Goal: Task Accomplishment & Management: Use online tool/utility

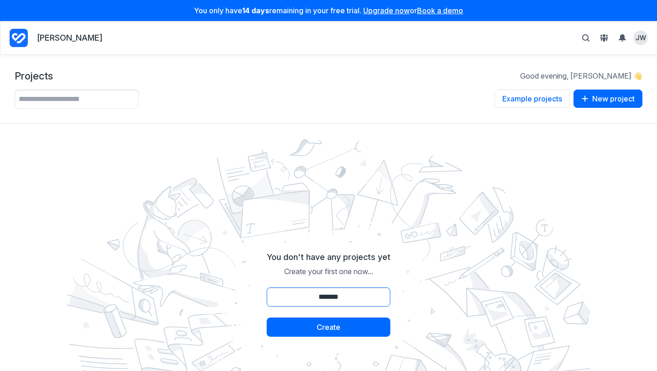
click at [330, 300] on input "*******" at bounding box center [329, 296] width 124 height 19
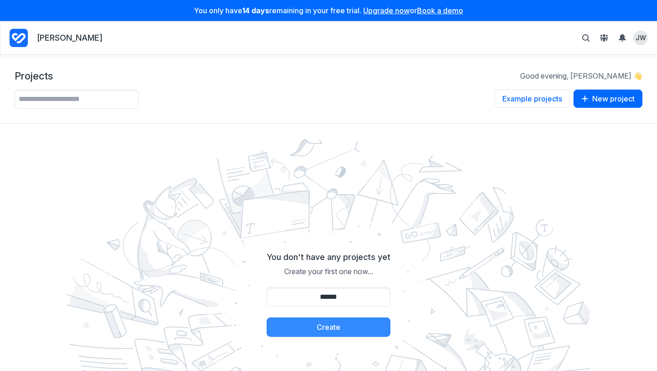
type input "******"
click at [322, 323] on button "Create" at bounding box center [329, 326] width 124 height 19
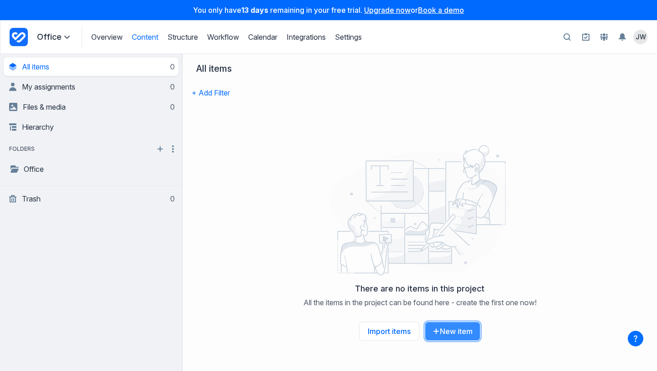
click at [438, 331] on icon "button" at bounding box center [436, 330] width 5 height 1
click at [437, 165] on icon at bounding box center [419, 212] width 179 height 122
click at [397, 335] on link "Import items" at bounding box center [389, 330] width 60 height 19
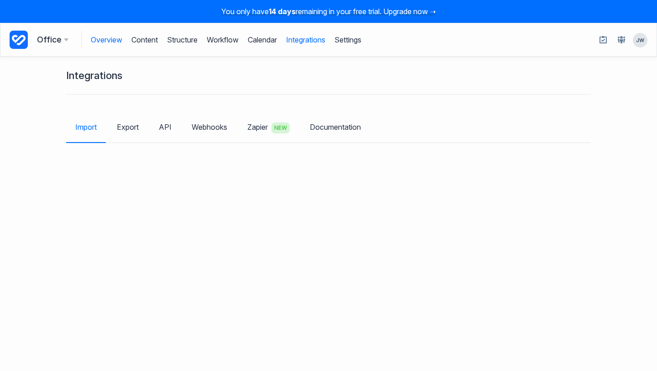
click at [114, 43] on link "Overview" at bounding box center [106, 39] width 31 height 17
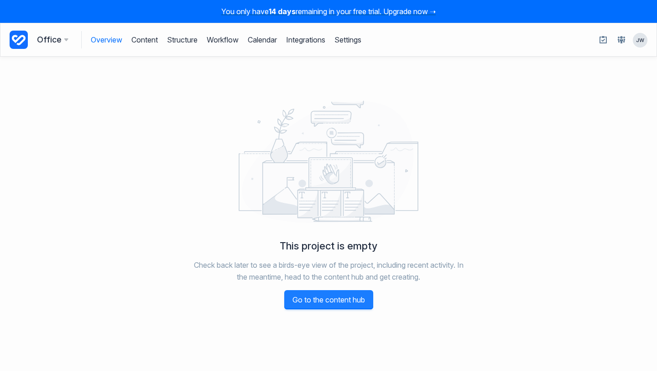
click at [343, 303] on link "Go to the content hub" at bounding box center [328, 299] width 89 height 19
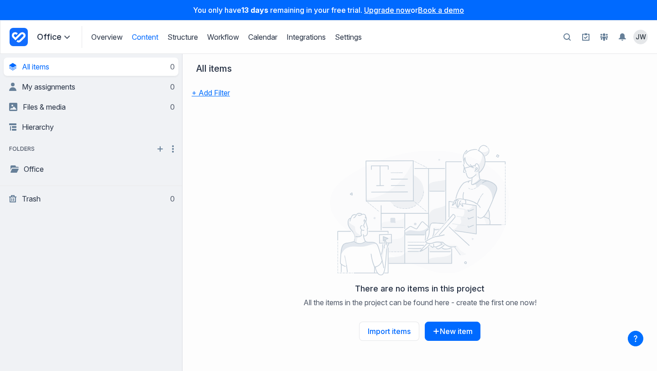
click at [215, 95] on button "+ Add Filter" at bounding box center [211, 92] width 38 height 19
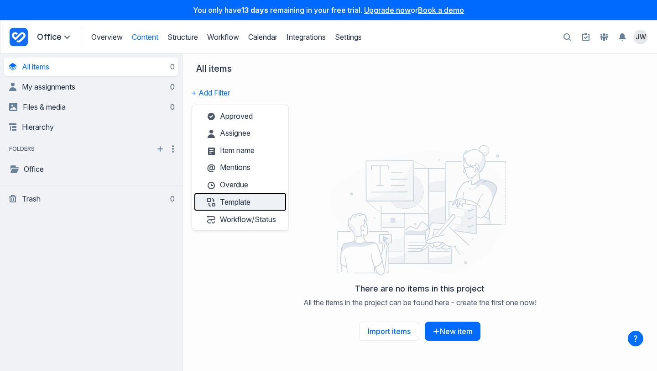
click at [251, 200] on button "Template" at bounding box center [240, 201] width 92 height 17
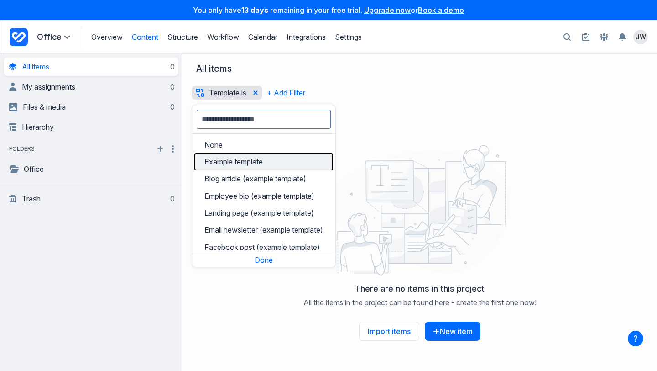
click at [263, 163] on span "Example template" at bounding box center [233, 161] width 58 height 9
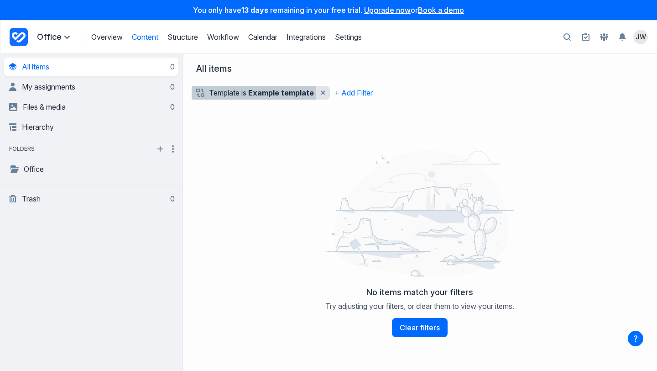
click at [273, 94] on b "Example template" at bounding box center [281, 92] width 66 height 9
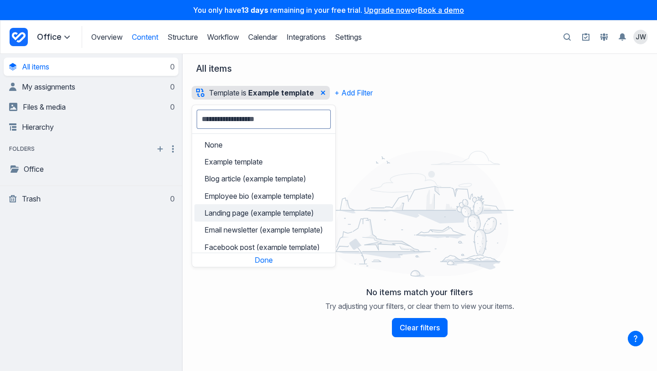
scroll to position [5, 0]
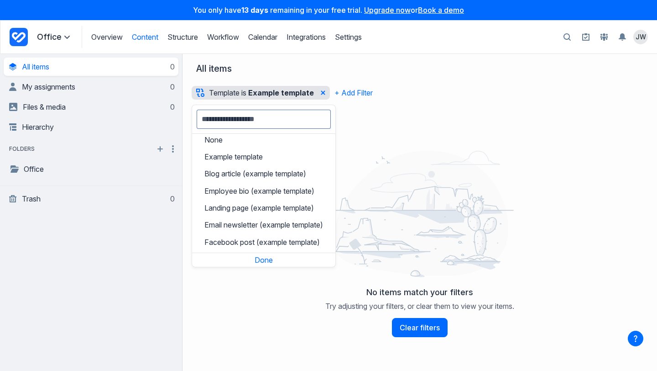
click at [366, 270] on icon at bounding box center [420, 213] width 200 height 137
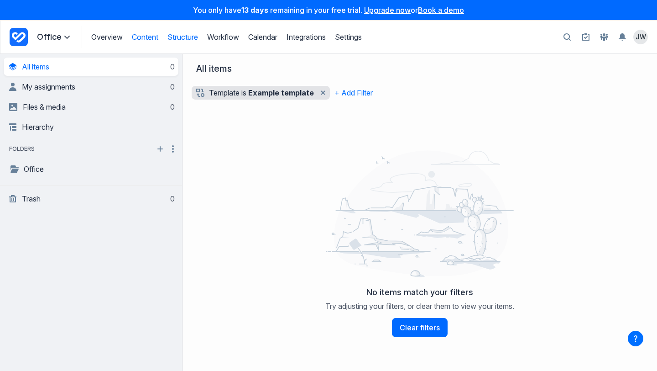
click at [183, 35] on link "Structure" at bounding box center [182, 36] width 31 height 9
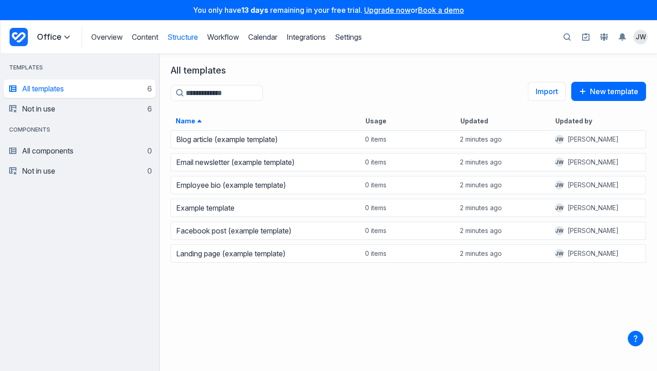
scroll to position [241, 497]
click at [610, 94] on button "New template" at bounding box center [608, 91] width 75 height 19
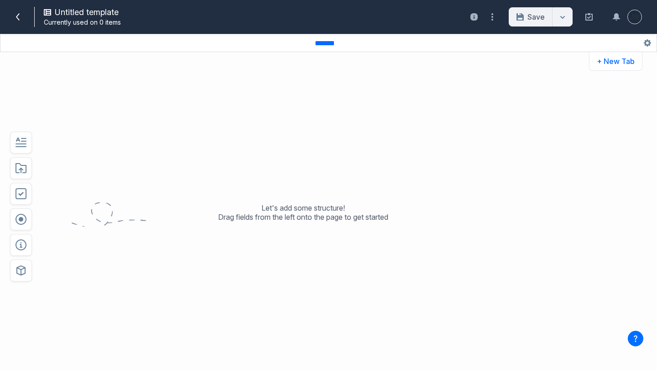
click at [304, 222] on div "Let's add some structure! Drag fields from the left onto the page to get started" at bounding box center [303, 214] width 179 height 38
click at [489, 17] on icon "button" at bounding box center [492, 16] width 11 height 11
click at [561, 20] on div at bounding box center [563, 16] width 20 height 19
click at [23, 200] on button "button" at bounding box center [21, 194] width 22 height 22
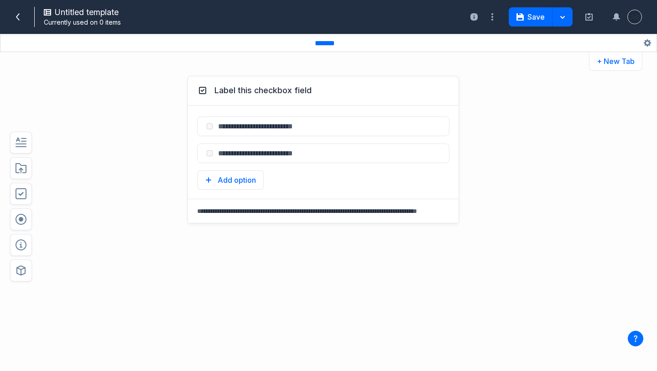
click at [129, 148] on div "Label this checkbox field Add option Select field: Label this checkbox field Ar…" at bounding box center [303, 195] width 481 height 257
click at [469, 112] on icon "button" at bounding box center [467, 112] width 7 height 7
click at [481, 149] on button "Delete" at bounding box center [484, 153] width 29 height 14
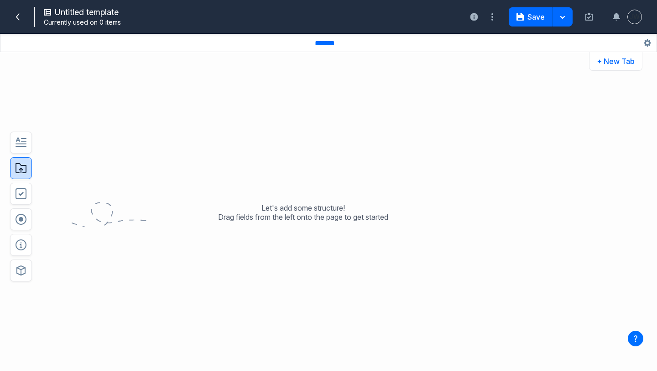
click at [25, 174] on button "button" at bounding box center [21, 168] width 22 height 22
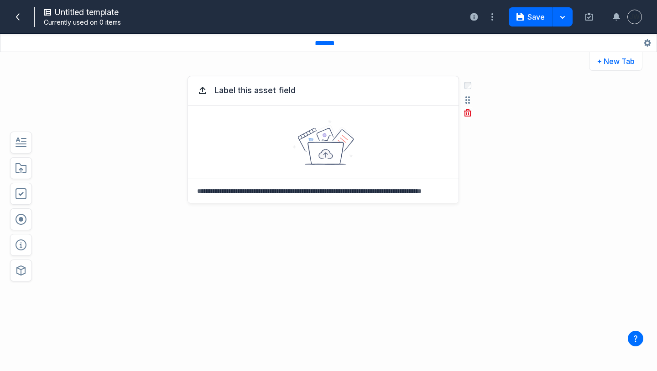
click at [322, 135] on icon at bounding box center [324, 142] width 62 height 45
click at [206, 93] on icon at bounding box center [202, 93] width 7 height 2
click at [203, 93] on icon at bounding box center [202, 93] width 7 height 2
click at [202, 91] on icon at bounding box center [202, 90] width 11 height 11
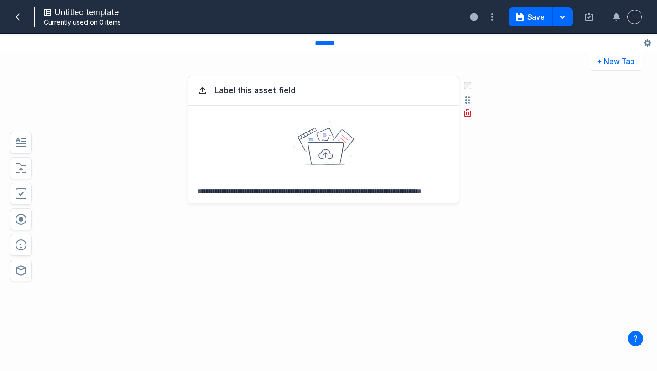
click at [252, 187] on textarea at bounding box center [323, 191] width 271 height 24
click at [340, 152] on icon at bounding box center [324, 142] width 62 height 45
click at [238, 94] on button "Label this asset field" at bounding box center [255, 90] width 89 height 16
click at [238, 94] on textarea "**********" at bounding box center [254, 90] width 86 height 16
click at [202, 92] on icon at bounding box center [202, 90] width 11 height 11
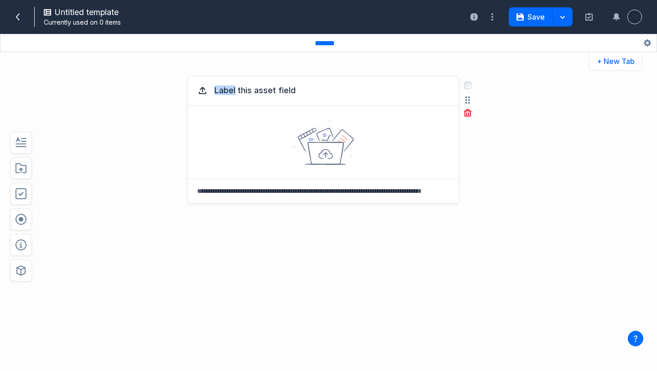
click at [202, 92] on icon at bounding box center [202, 90] width 11 height 11
click at [466, 99] on icon "button" at bounding box center [468, 99] width 5 height 7
click at [470, 115] on icon "button" at bounding box center [467, 112] width 7 height 7
click at [484, 150] on button "Delete" at bounding box center [484, 153] width 29 height 14
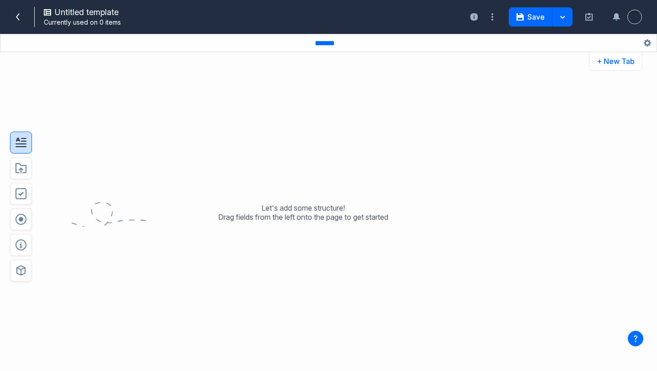
click at [24, 145] on icon "button" at bounding box center [21, 142] width 11 height 11
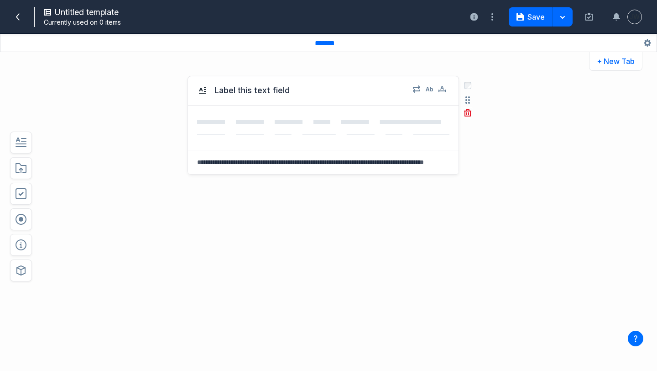
click at [309, 161] on textarea at bounding box center [323, 162] width 271 height 24
click at [241, 94] on button "Label this text field" at bounding box center [252, 90] width 83 height 16
click at [199, 93] on icon at bounding box center [202, 90] width 7 height 6
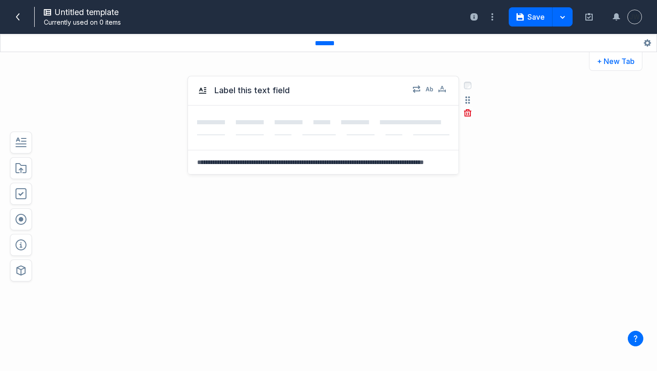
click at [200, 89] on icon at bounding box center [202, 90] width 7 height 6
click at [464, 98] on button "button" at bounding box center [467, 99] width 11 height 11
click at [467, 100] on icon "button" at bounding box center [468, 99] width 5 height 7
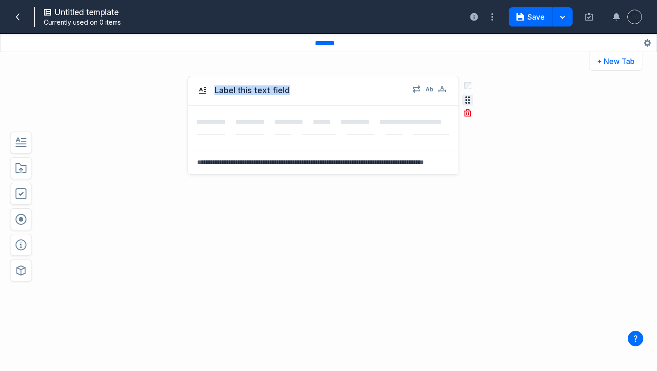
drag, startPoint x: 467, startPoint y: 100, endPoint x: 395, endPoint y: 113, distance: 72.8
click at [395, 113] on div "Label this text field Select field: Label this text field Are you sure you want…" at bounding box center [324, 125] width 272 height 99
click at [382, 120] on icon at bounding box center [323, 127] width 252 height 15
click at [382, 120] on icon at bounding box center [352, 129] width 310 height 18
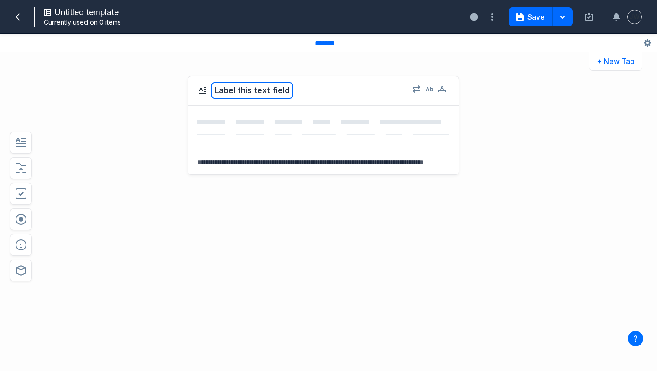
click at [269, 96] on button "Label this text field" at bounding box center [252, 90] width 83 height 16
click at [269, 96] on textarea "**********" at bounding box center [251, 90] width 80 height 16
type textarea "*****"
click at [269, 96] on div "edit field label: Label this text field hhhhh *****" at bounding box center [301, 91] width 209 height 13
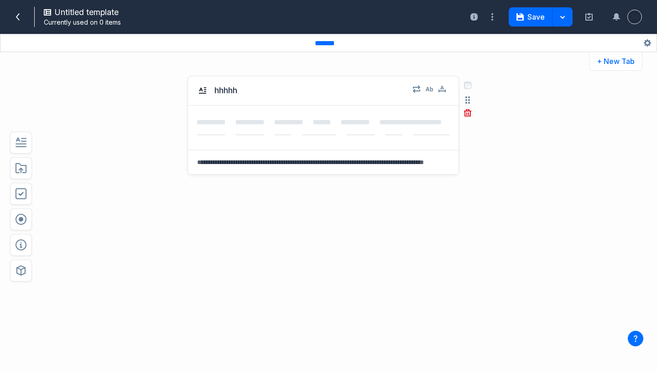
click at [284, 120] on icon at bounding box center [352, 129] width 310 height 18
click at [464, 116] on icon "button" at bounding box center [467, 112] width 7 height 7
click at [482, 152] on button "Delete" at bounding box center [484, 153] width 29 height 14
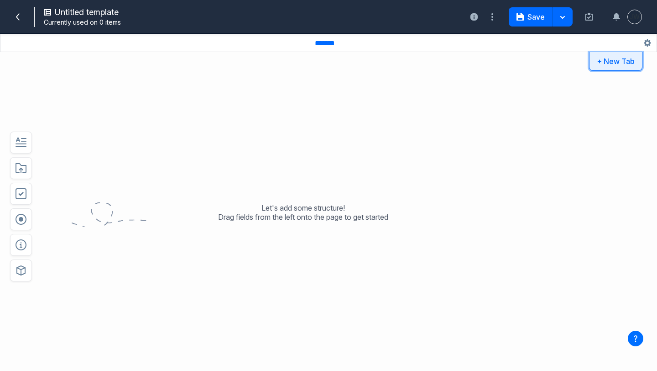
click at [620, 67] on button "+ New Tab" at bounding box center [615, 61] width 53 height 19
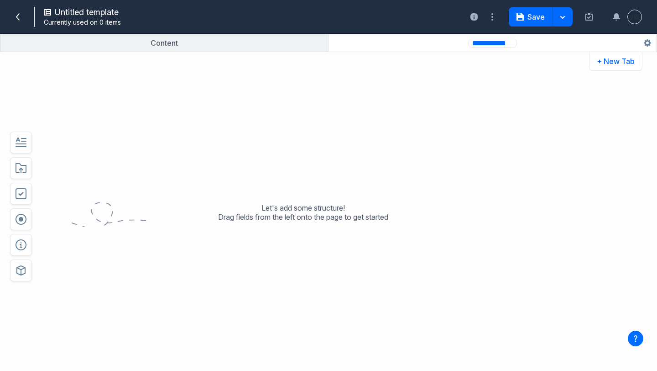
click at [491, 44] on input "**********" at bounding box center [492, 43] width 49 height 9
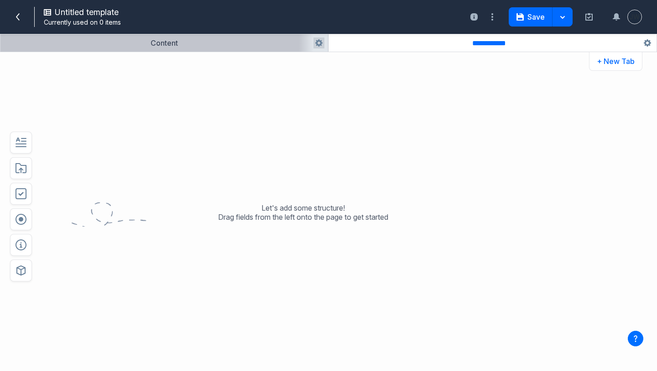
click at [230, 48] on button "button" at bounding box center [164, 42] width 328 height 17
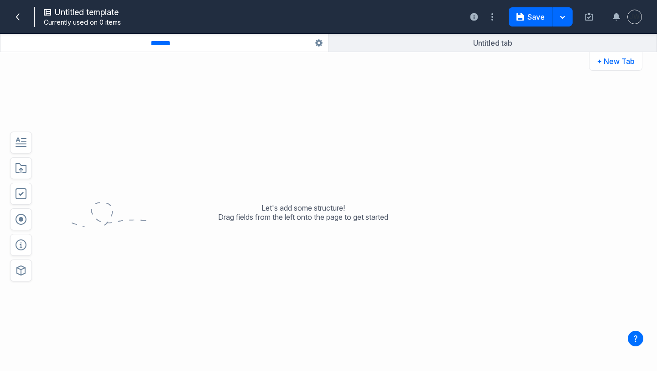
click at [230, 48] on button "button" at bounding box center [164, 42] width 328 height 17
click at [321, 42] on icon "button" at bounding box center [318, 42] width 7 height 7
click at [264, 110] on div "Let's add some structure! Drag fields from the left onto the page to get started" at bounding box center [303, 219] width 481 height 304
click at [302, 203] on p "Let's add some structure! Drag fields from the left onto the page to get started" at bounding box center [303, 212] width 170 height 18
click at [24, 193] on icon "button" at bounding box center [21, 193] width 11 height 11
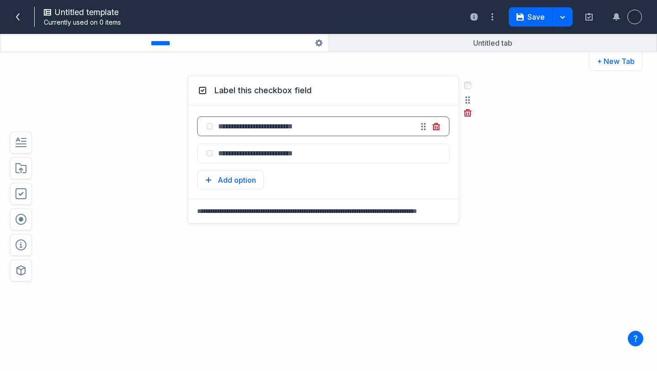
click at [291, 127] on input "text" at bounding box center [313, 126] width 200 height 19
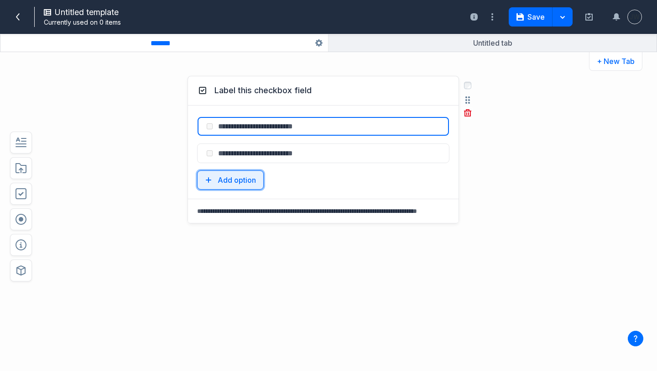
click at [246, 188] on button "Add option" at bounding box center [230, 179] width 67 height 19
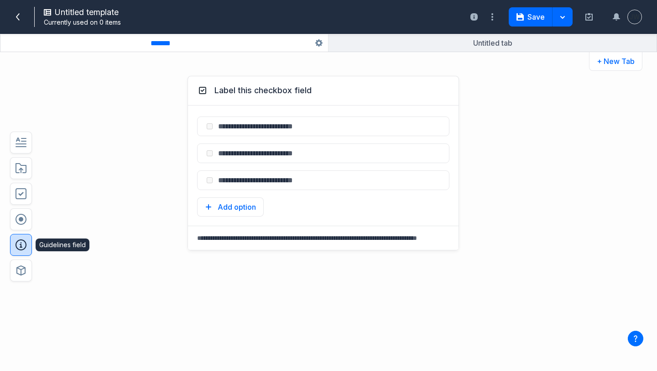
click at [25, 249] on icon "button" at bounding box center [21, 244] width 11 height 11
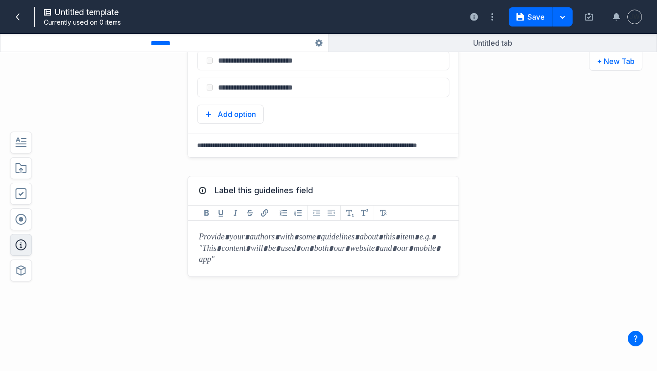
scroll to position [93, 0]
click at [309, 249] on div at bounding box center [323, 248] width 271 height 56
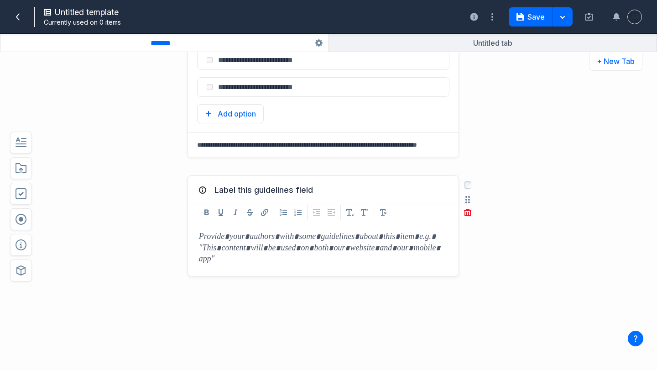
click at [348, 244] on div at bounding box center [323, 248] width 271 height 56
drag, startPoint x: 224, startPoint y: 267, endPoint x: 204, endPoint y: 238, distance: 35.2
click at [204, 238] on div at bounding box center [323, 248] width 271 height 56
drag, startPoint x: 198, startPoint y: 241, endPoint x: 224, endPoint y: 252, distance: 27.8
click at [224, 252] on div at bounding box center [323, 248] width 271 height 56
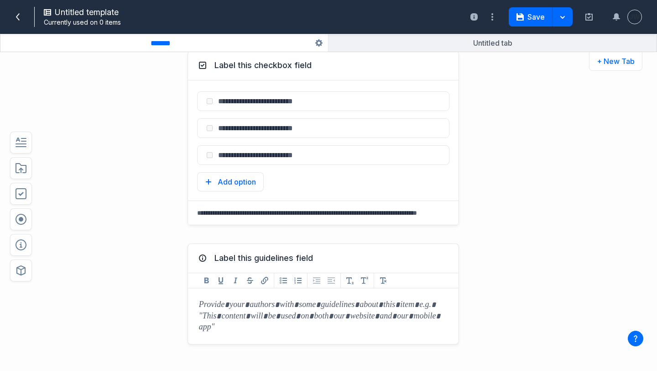
scroll to position [0, 0]
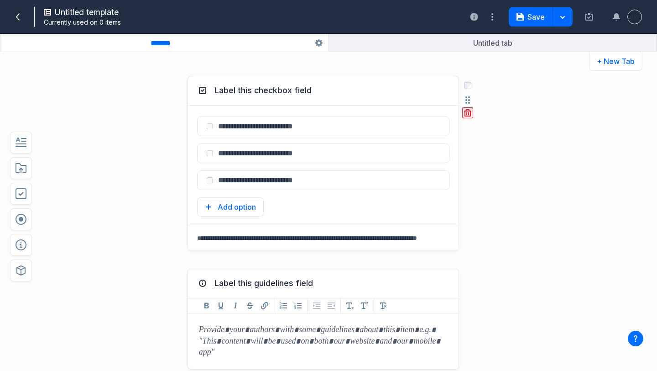
click at [467, 113] on icon "button" at bounding box center [466, 113] width 1 height 3
click at [479, 151] on button "Delete" at bounding box center [484, 153] width 29 height 14
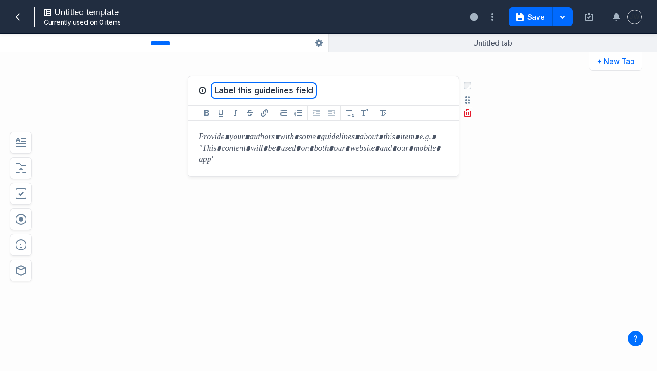
click at [281, 92] on button "Label this guidelines field" at bounding box center [264, 90] width 106 height 16
click at [203, 92] on icon at bounding box center [202, 90] width 11 height 11
click at [289, 137] on div at bounding box center [323, 148] width 271 height 56
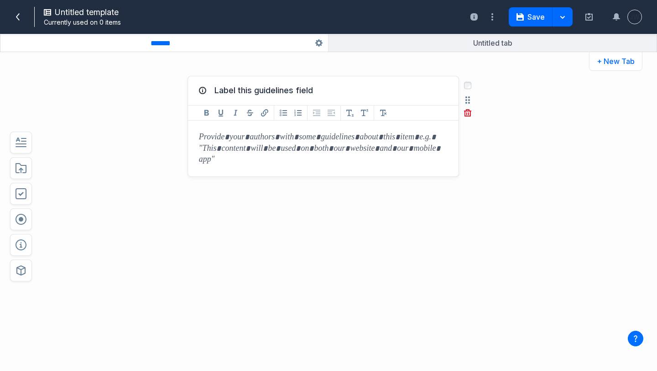
click at [289, 137] on div at bounding box center [323, 148] width 271 height 56
click at [218, 154] on div at bounding box center [323, 148] width 271 height 56
click at [23, 169] on icon "button" at bounding box center [21, 167] width 11 height 11
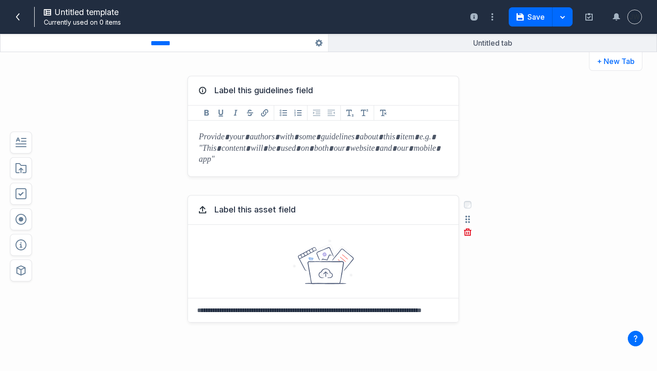
click at [323, 265] on icon at bounding box center [324, 261] width 62 height 45
click at [468, 220] on icon "button" at bounding box center [468, 218] width 5 height 7
click at [344, 256] on icon at bounding box center [324, 261] width 62 height 45
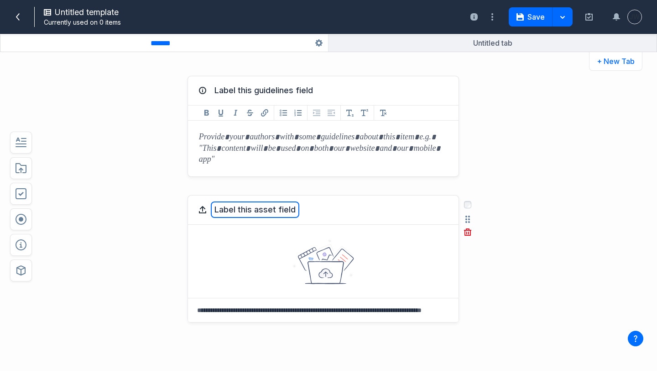
click at [288, 209] on button "Label this asset field" at bounding box center [255, 209] width 89 height 16
click at [314, 307] on textarea at bounding box center [323, 310] width 271 height 24
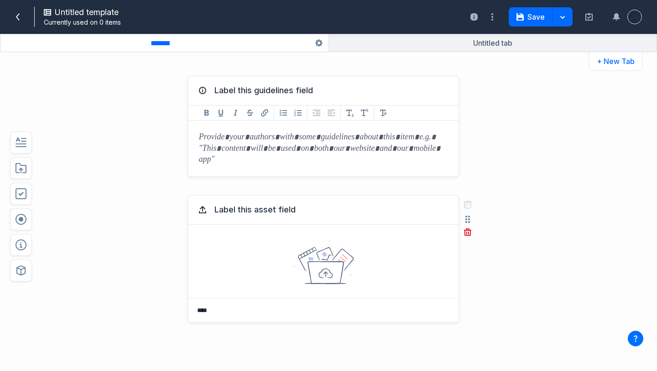
click at [210, 309] on textarea "****" at bounding box center [323, 310] width 271 height 24
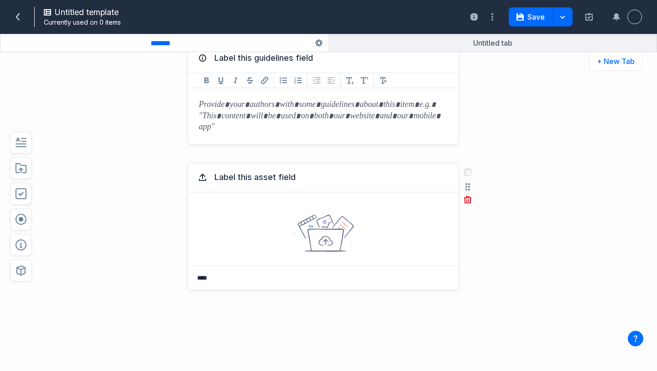
scroll to position [33, 0]
type textarea "****"
click at [202, 177] on icon at bounding box center [202, 176] width 11 height 11
click at [203, 174] on icon at bounding box center [202, 175] width 6 height 5
click at [244, 175] on button "Label this asset field" at bounding box center [255, 176] width 89 height 16
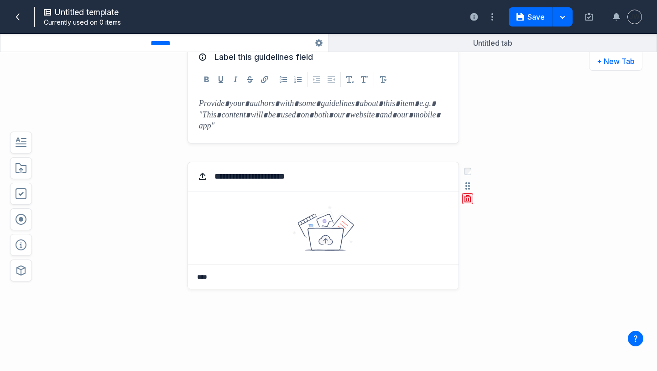
click at [470, 201] on icon "button" at bounding box center [467, 198] width 7 height 7
click at [481, 238] on button "Delete" at bounding box center [484, 239] width 29 height 14
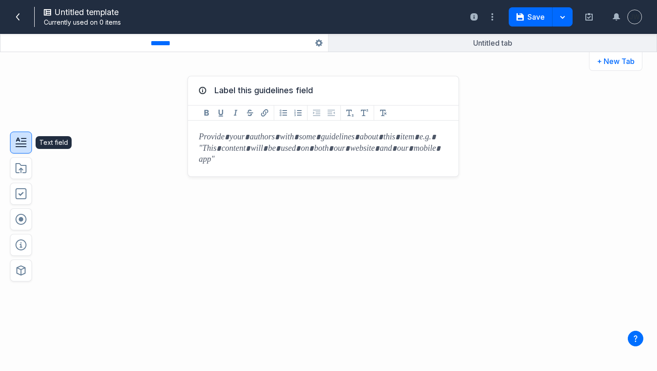
click at [18, 145] on icon "button" at bounding box center [21, 142] width 11 height 11
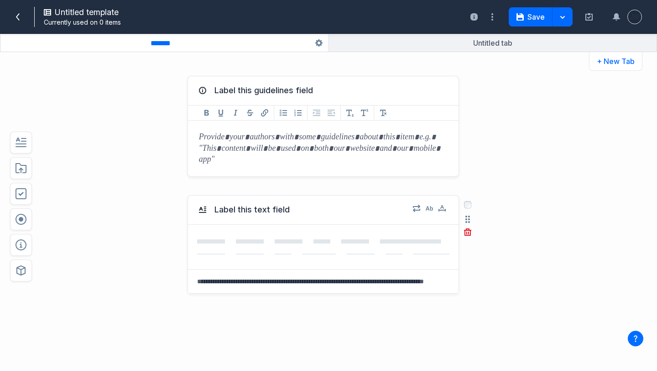
click at [263, 288] on textarea at bounding box center [323, 281] width 271 height 24
click at [263, 286] on textarea at bounding box center [323, 281] width 271 height 24
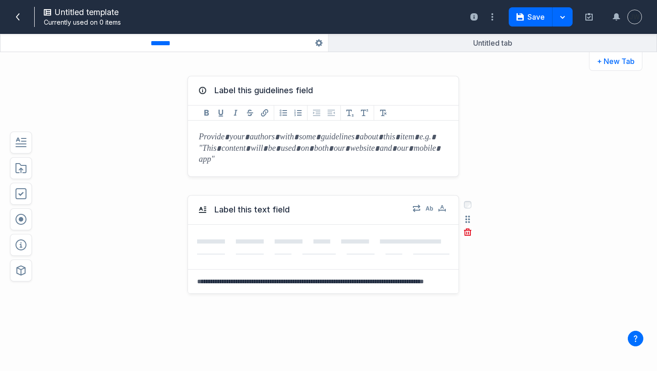
click at [264, 281] on textarea at bounding box center [323, 281] width 271 height 24
click at [429, 208] on icon "button" at bounding box center [429, 207] width 7 height 7
click at [441, 208] on icon "button" at bounding box center [442, 207] width 7 height 7
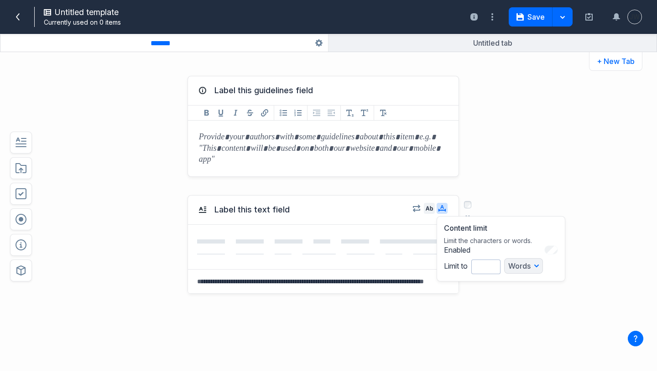
click at [432, 208] on icon "button" at bounding box center [429, 208] width 7 height 5
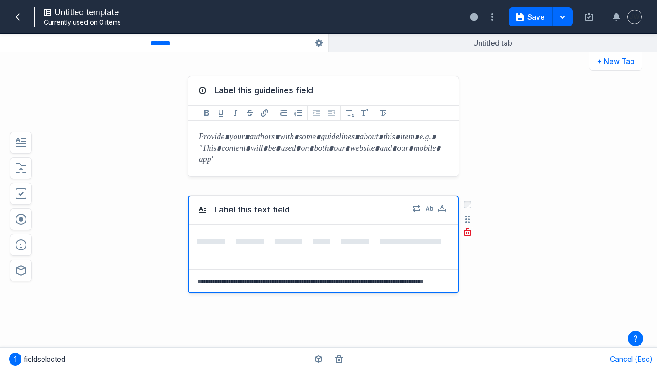
click at [350, 227] on div at bounding box center [323, 247] width 271 height 44
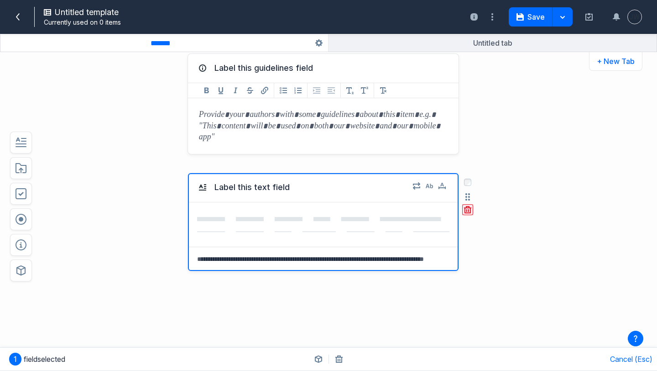
click at [470, 207] on icon "button" at bounding box center [467, 209] width 7 height 7
click at [476, 248] on button "Delete" at bounding box center [484, 250] width 29 height 14
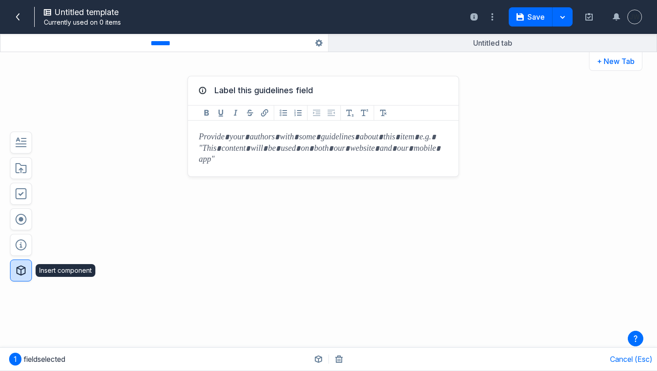
click at [18, 266] on icon "button" at bounding box center [20, 270] width 9 height 10
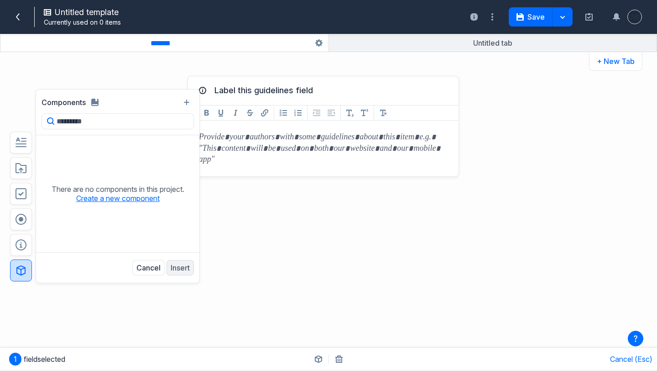
click at [126, 197] on button "Create a new component" at bounding box center [118, 198] width 84 height 9
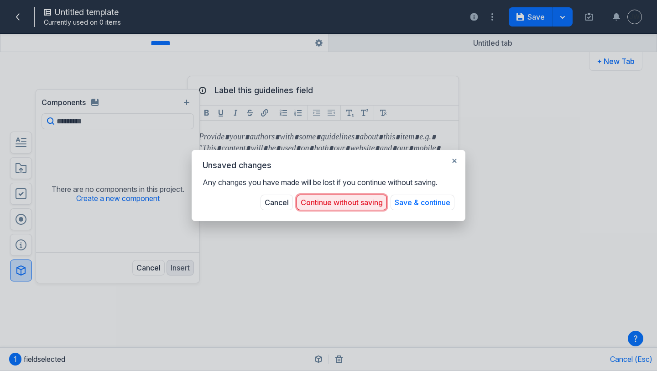
click at [328, 204] on button "Continue without saving" at bounding box center [342, 202] width 90 height 16
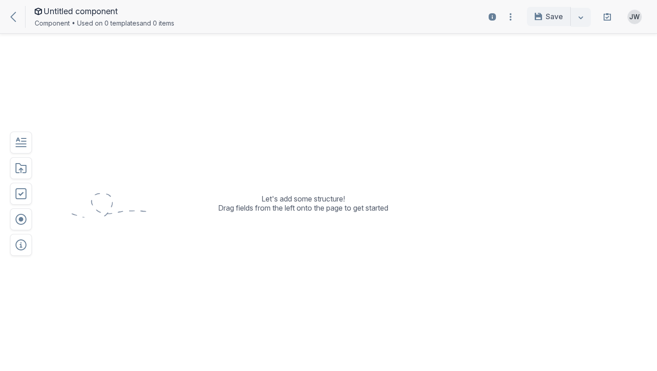
click at [278, 206] on p "Let's add some structure! Drag fields from the left onto the page to get started" at bounding box center [303, 203] width 170 height 18
click at [27, 246] on button "button" at bounding box center [21, 245] width 22 height 22
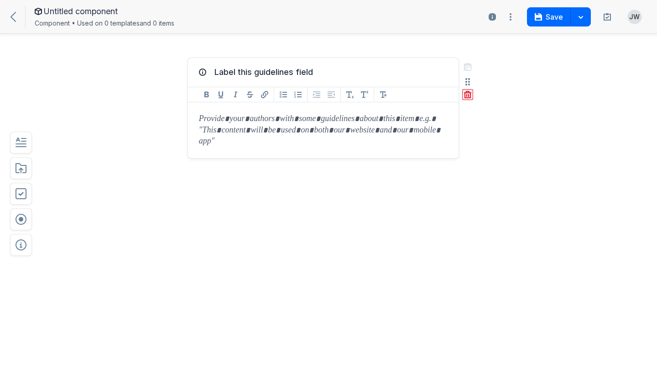
click at [468, 96] on icon "button" at bounding box center [468, 95] width 1 height 3
click at [488, 134] on button "Delete" at bounding box center [484, 135] width 29 height 14
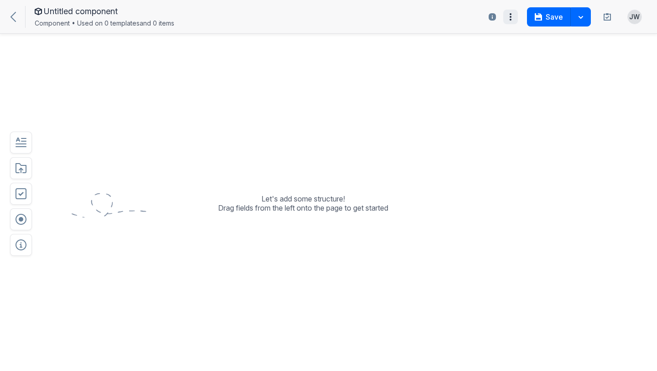
click at [508, 20] on icon "button" at bounding box center [510, 16] width 11 height 11
click at [23, 172] on icon "button" at bounding box center [21, 168] width 11 height 10
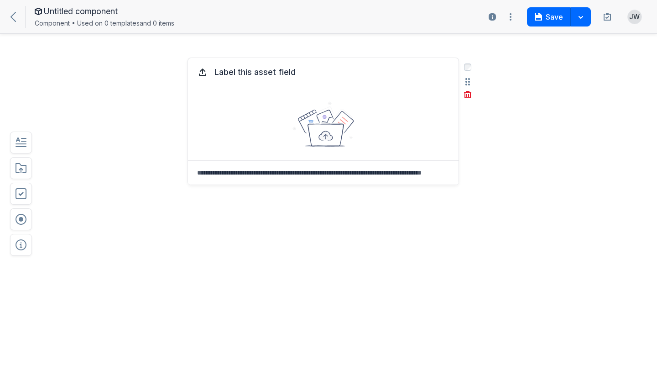
click at [279, 179] on textarea at bounding box center [323, 173] width 271 height 24
click at [201, 71] on icon at bounding box center [202, 72] width 11 height 11
click at [252, 170] on textarea at bounding box center [323, 173] width 271 height 24
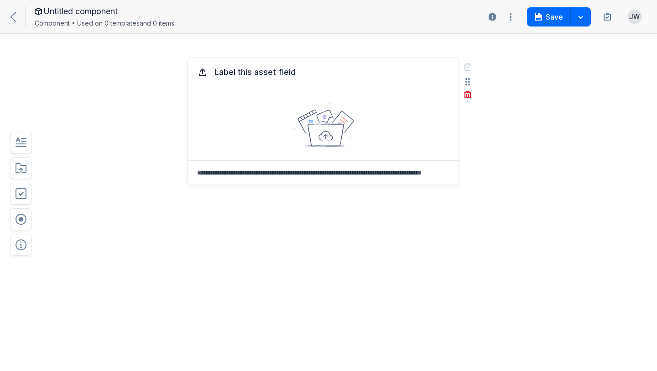
click at [252, 170] on textarea at bounding box center [323, 173] width 271 height 24
click at [466, 71] on div "Select field: Label this asset field" at bounding box center [467, 67] width 11 height 9
click at [466, 63] on div "Select field: Label this asset field Select Are you sure you want to delete thi…" at bounding box center [467, 81] width 29 height 47
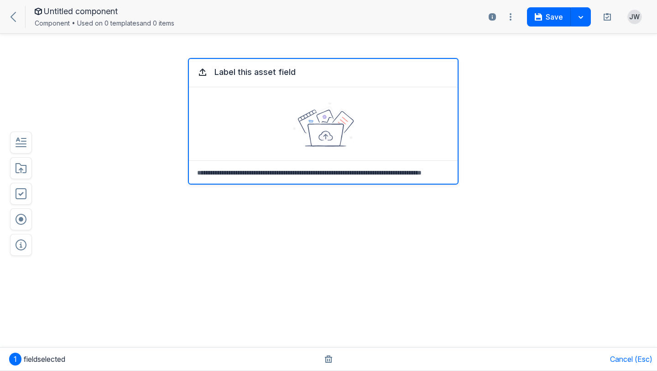
click at [53, 357] on span "field selected" at bounding box center [45, 358] width 42 height 9
click at [309, 171] on textarea at bounding box center [323, 173] width 271 height 24
click at [278, 94] on div at bounding box center [323, 123] width 271 height 73
click at [223, 73] on button "Label this asset field" at bounding box center [255, 72] width 89 height 16
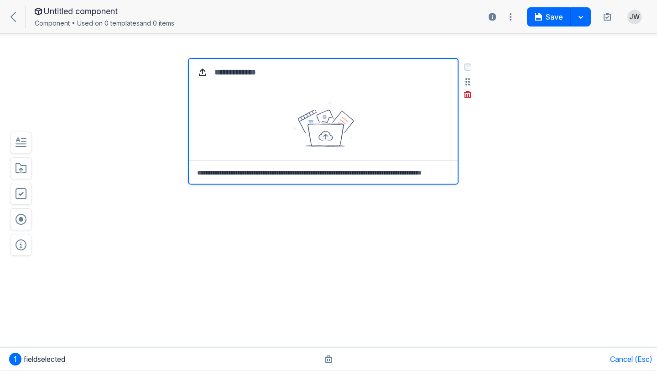
type textarea "*"
type textarea "******"
click at [256, 74] on div "Office" at bounding box center [323, 72] width 252 height 11
click at [277, 116] on div at bounding box center [323, 123] width 271 height 73
click at [270, 162] on textarea at bounding box center [323, 173] width 271 height 24
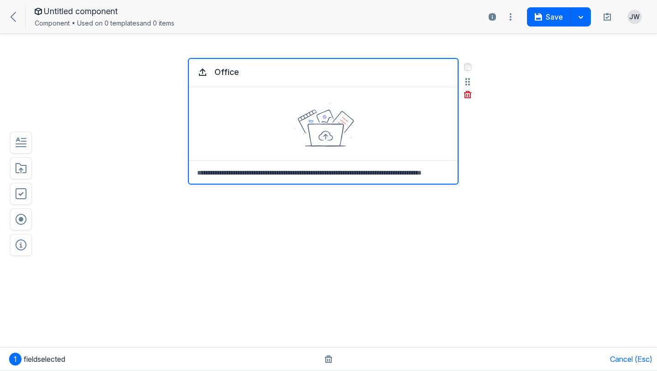
click at [270, 162] on textarea at bounding box center [323, 173] width 271 height 24
click at [231, 168] on textarea at bounding box center [323, 173] width 271 height 24
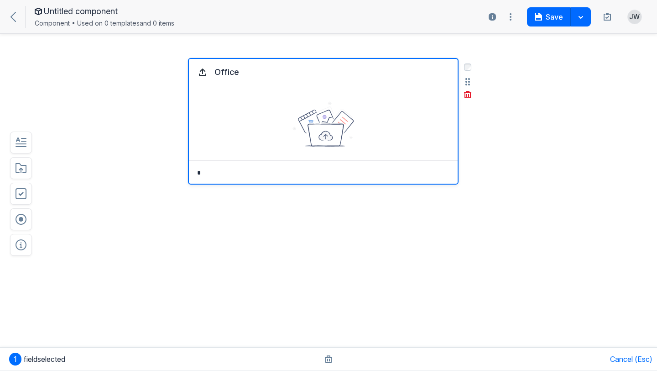
scroll to position [0, 0]
click at [202, 73] on icon at bounding box center [202, 72] width 11 height 11
click at [202, 73] on icon at bounding box center [202, 70] width 6 height 5
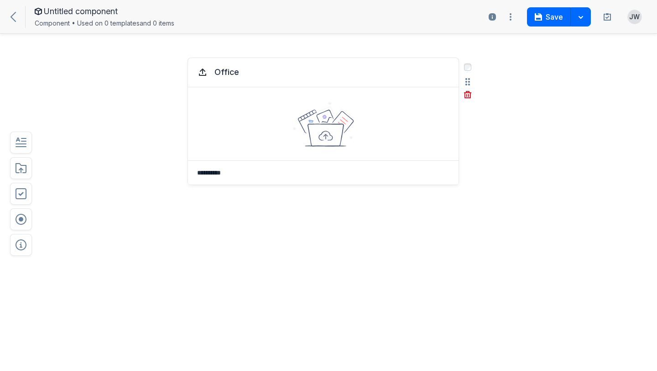
click at [342, 151] on div at bounding box center [323, 123] width 271 height 73
click at [228, 72] on button "Office" at bounding box center [227, 72] width 32 height 16
click at [286, 102] on div at bounding box center [323, 123] width 271 height 73
click at [324, 138] on icon at bounding box center [326, 135] width 14 height 9
click at [470, 84] on icon "button" at bounding box center [468, 81] width 5 height 7
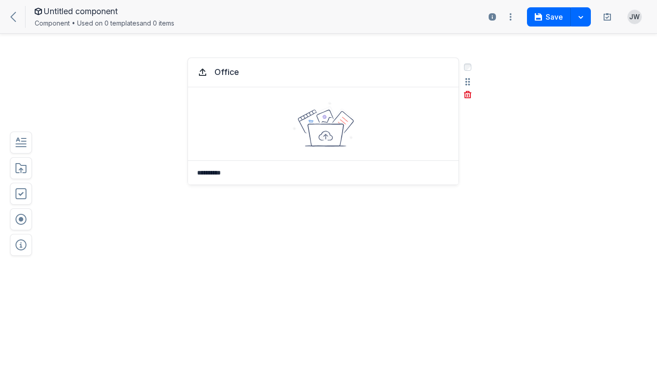
click at [201, 71] on icon at bounding box center [202, 70] width 6 height 5
click at [338, 132] on icon at bounding box center [324, 123] width 62 height 45
click at [227, 66] on button "Office" at bounding box center [227, 72] width 32 height 16
click at [202, 69] on icon at bounding box center [202, 70] width 6 height 5
click at [220, 178] on textarea "**********" at bounding box center [323, 173] width 271 height 24
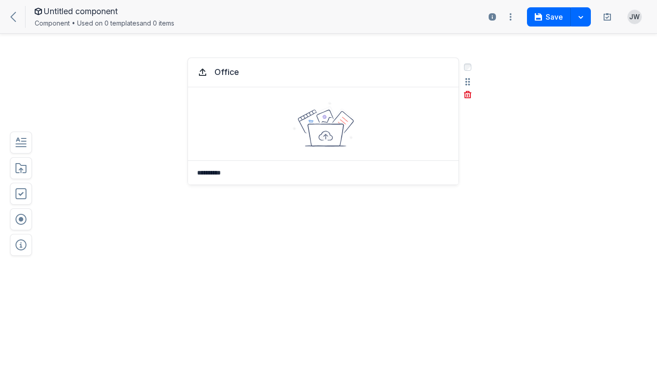
click at [220, 178] on textarea "**********" at bounding box center [323, 173] width 271 height 24
type textarea "**********"
click at [330, 129] on icon at bounding box center [324, 123] width 62 height 45
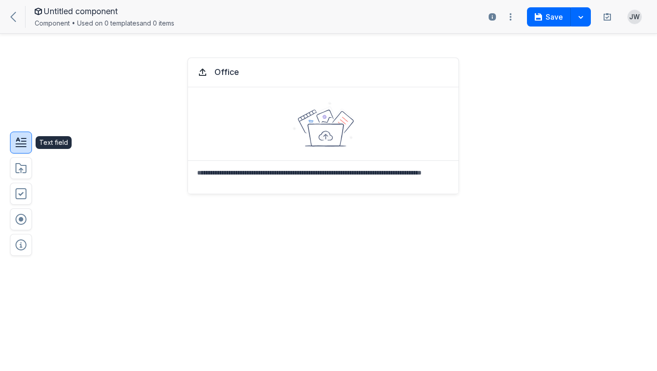
click at [31, 145] on button "button" at bounding box center [21, 142] width 22 height 22
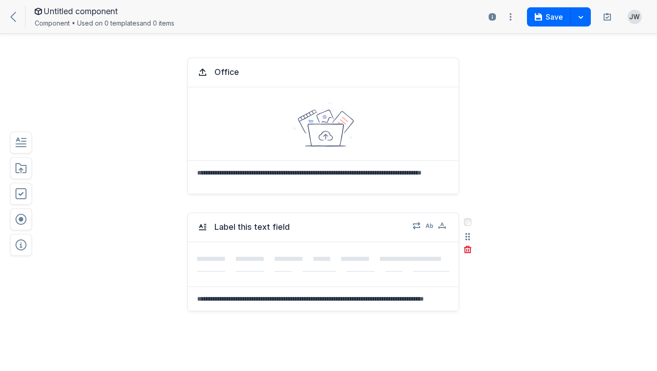
click at [270, 282] on div at bounding box center [323, 264] width 271 height 44
click at [300, 271] on div at bounding box center [323, 264] width 271 height 44
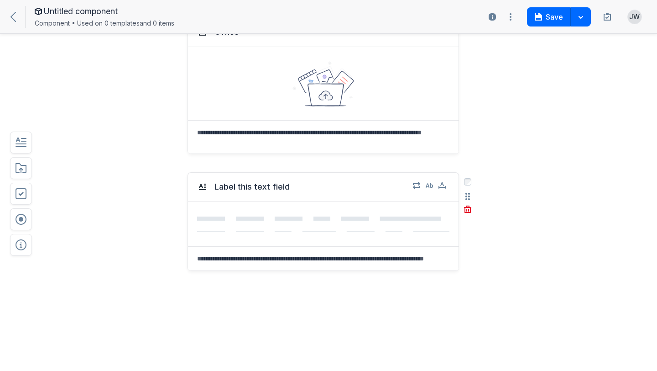
click at [306, 254] on textarea at bounding box center [323, 258] width 271 height 24
click at [470, 209] on icon "button" at bounding box center [467, 208] width 7 height 7
click at [476, 249] on button "Delete" at bounding box center [484, 249] width 29 height 14
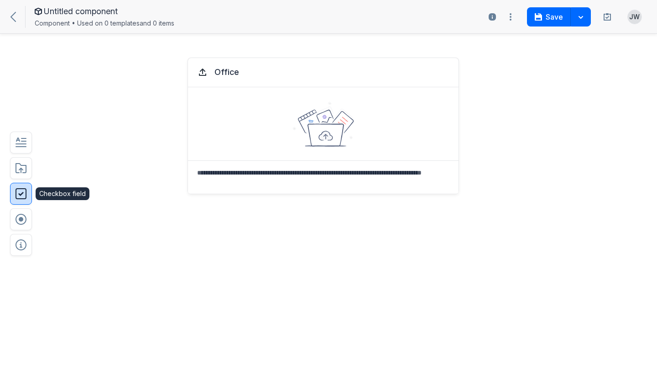
click at [30, 196] on button "button" at bounding box center [21, 194] width 22 height 22
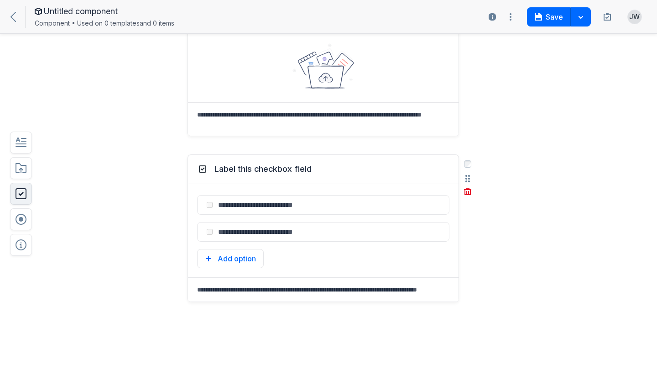
scroll to position [9, 0]
click at [243, 268] on button "Add option" at bounding box center [230, 258] width 67 height 19
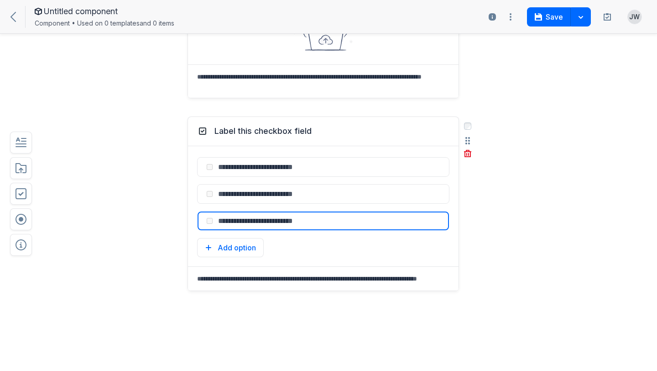
scroll to position [120, 0]
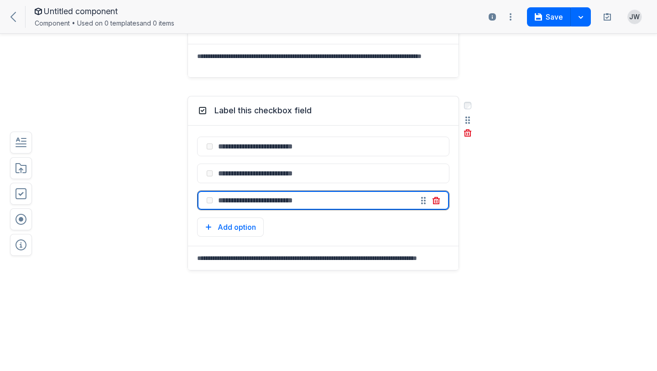
click at [273, 202] on input "text" at bounding box center [313, 200] width 200 height 19
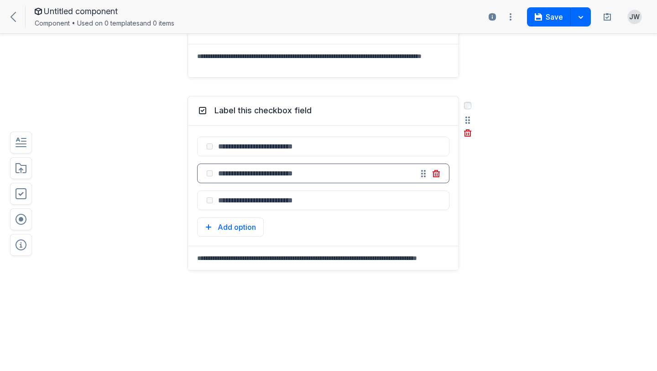
click at [423, 176] on button "button" at bounding box center [423, 173] width 11 height 11
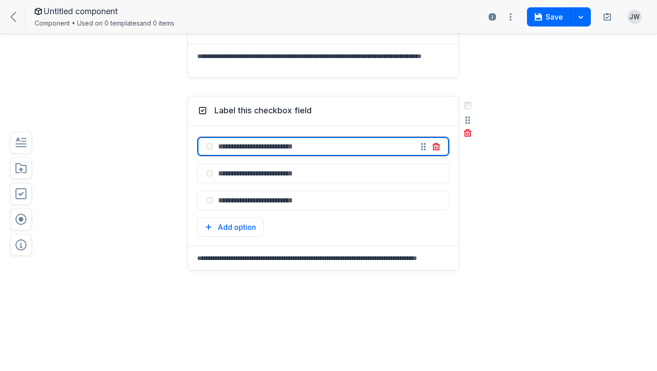
click at [368, 140] on input "text" at bounding box center [313, 146] width 200 height 19
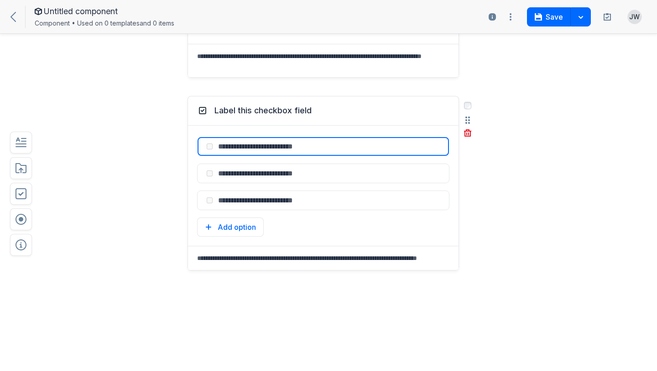
click at [237, 254] on textarea at bounding box center [323, 258] width 271 height 24
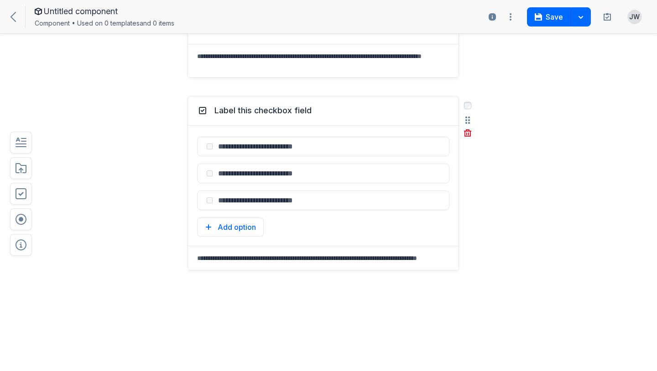
click at [211, 251] on textarea at bounding box center [323, 258] width 271 height 24
click at [466, 133] on icon "button" at bounding box center [467, 132] width 7 height 7
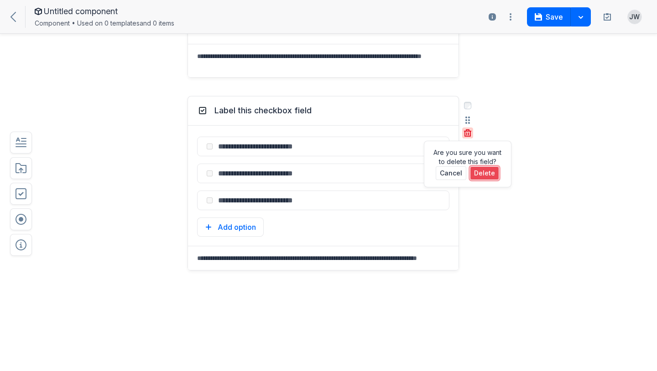
click at [481, 167] on button "Delete" at bounding box center [484, 173] width 29 height 14
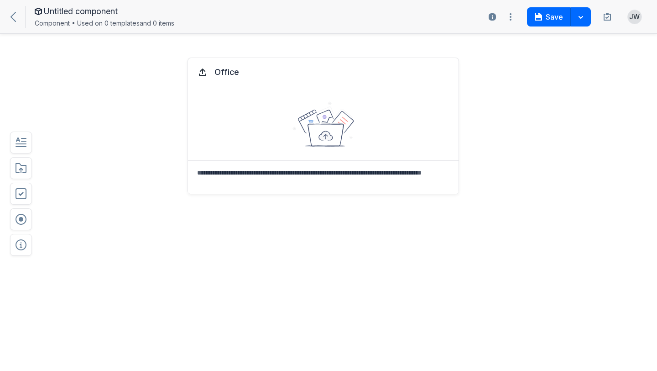
scroll to position [0, 0]
click at [21, 253] on button "button" at bounding box center [21, 245] width 22 height 22
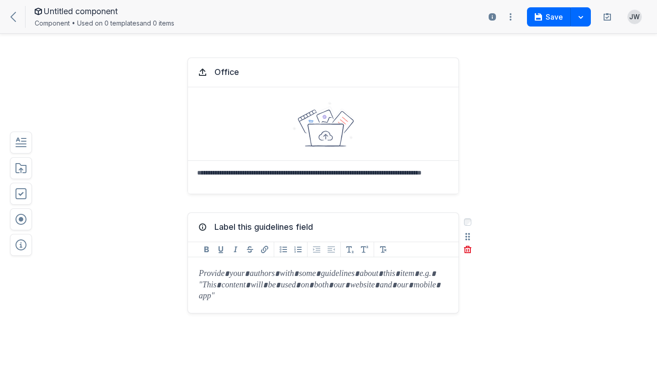
click at [273, 280] on div at bounding box center [323, 285] width 271 height 56
click at [263, 273] on div at bounding box center [323, 285] width 271 height 56
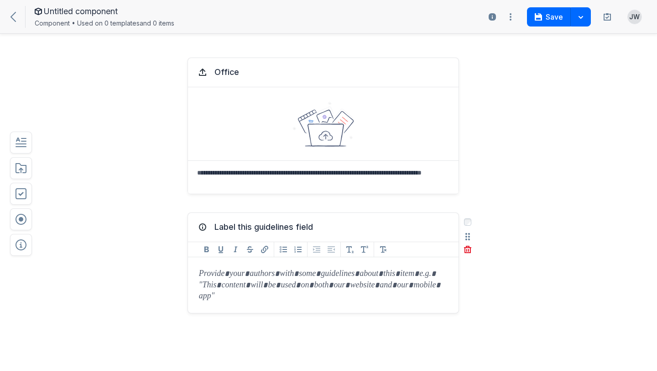
click at [263, 273] on div at bounding box center [323, 285] width 271 height 56
paste div
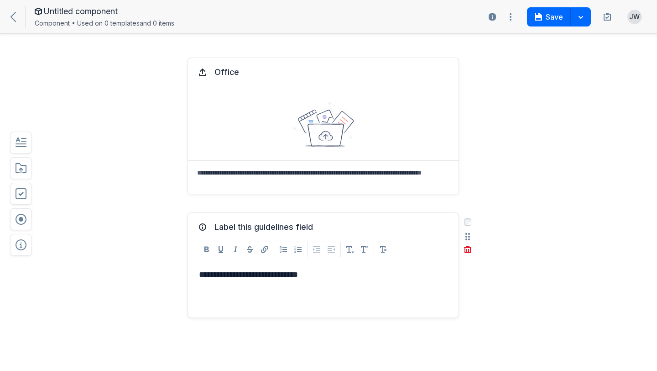
click at [332, 251] on div "Disabled List outdent format" at bounding box center [331, 249] width 15 height 15
click at [315, 249] on div "Disabled List indent format" at bounding box center [316, 249] width 15 height 15
click at [265, 281] on p "**********" at bounding box center [323, 274] width 249 height 13
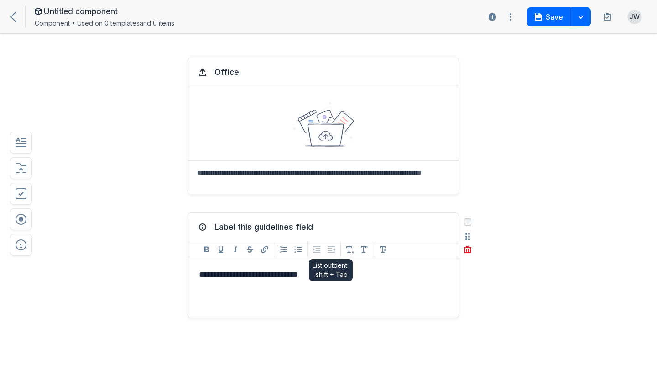
click at [329, 249] on div "Disabled List outdent format" at bounding box center [331, 249] width 15 height 15
click at [314, 247] on div "Disabled List indent format" at bounding box center [316, 249] width 15 height 15
click at [263, 250] on icon "button" at bounding box center [265, 248] width 5 height 5
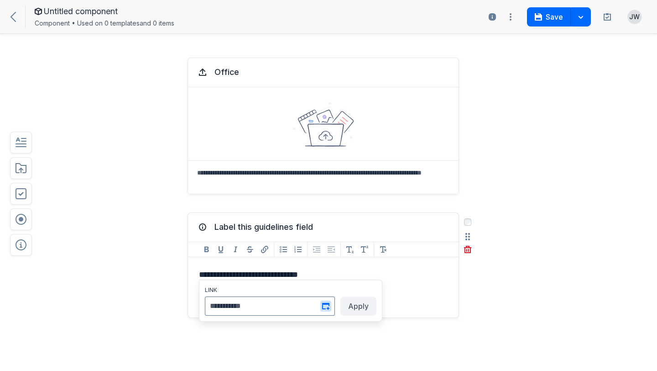
click at [305, 274] on p "**********" at bounding box center [323, 274] width 249 height 13
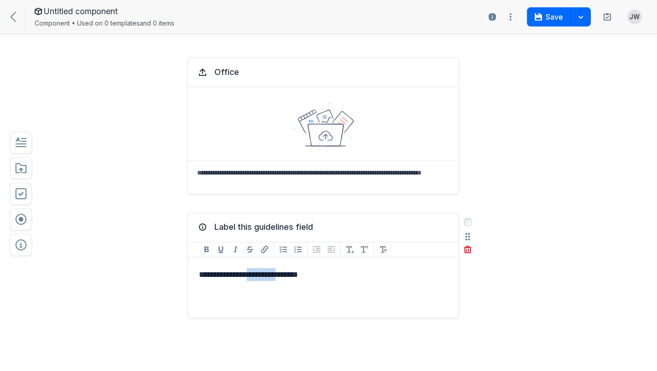
click at [305, 274] on p "**********" at bounding box center [323, 274] width 249 height 13
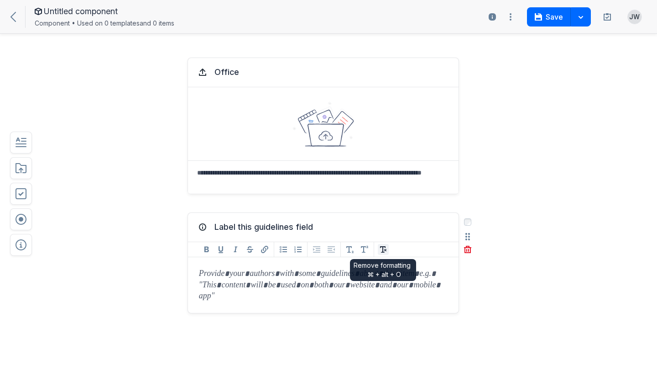
click at [385, 250] on icon "button" at bounding box center [383, 249] width 6 height 6
click at [364, 248] on icon "button" at bounding box center [364, 249] width 7 height 7
click at [348, 250] on icon "Add Subscript format" at bounding box center [350, 249] width 11 height 11
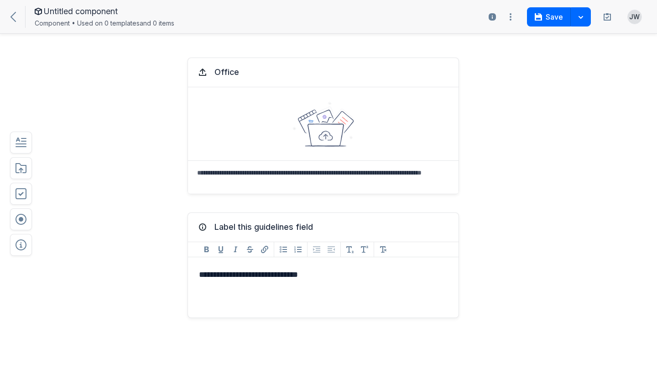
click at [272, 275] on p "**********" at bounding box center [323, 274] width 249 height 13
click at [285, 252] on icon "Add Bulleted list format" at bounding box center [283, 249] width 11 height 11
click at [217, 276] on li "**********" at bounding box center [332, 273] width 230 height 11
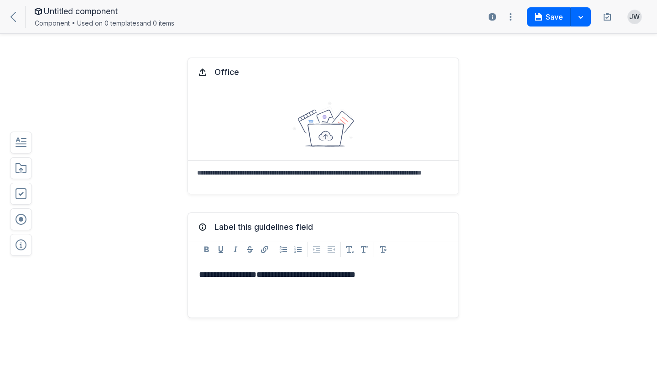
click at [292, 274] on p "**********" at bounding box center [323, 274] width 249 height 13
click at [225, 249] on icon "Add Underline format" at bounding box center [220, 249] width 11 height 11
click at [225, 249] on icon "Remove Underline format" at bounding box center [220, 249] width 11 height 11
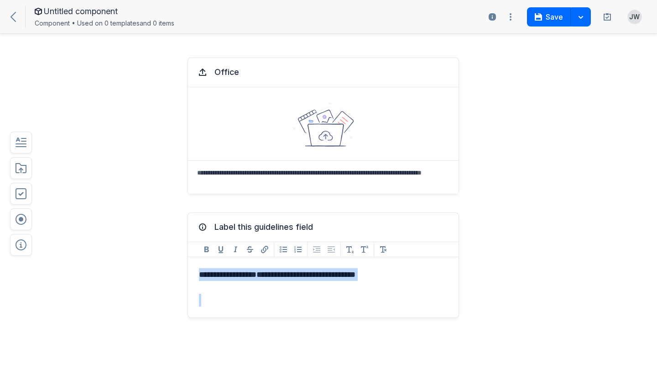
click at [311, 272] on p "**********" at bounding box center [323, 274] width 249 height 13
click at [207, 251] on icon "button" at bounding box center [206, 249] width 5 height 6
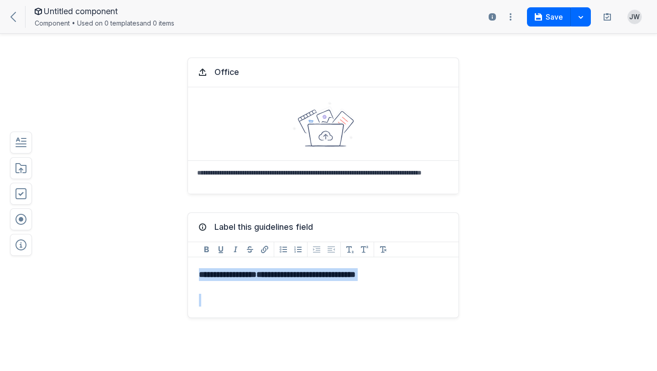
click at [409, 286] on div "**********" at bounding box center [323, 287] width 271 height 60
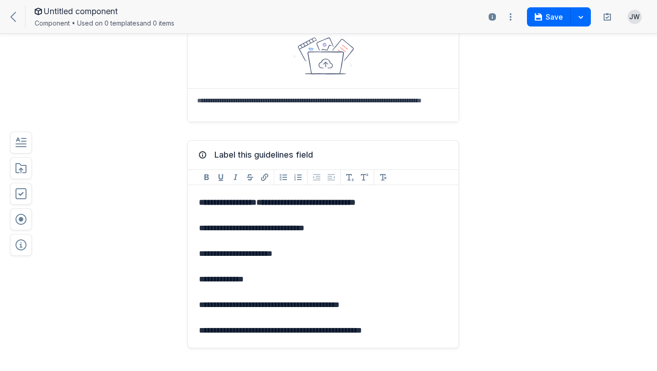
scroll to position [85, 0]
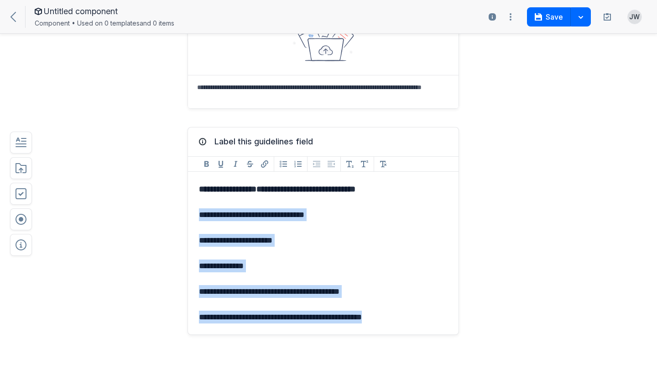
drag, startPoint x: 200, startPoint y: 214, endPoint x: 383, endPoint y: 333, distance: 218.5
click at [383, 333] on div "**********" at bounding box center [323, 253] width 271 height 162
click at [298, 165] on icon "Add Numbered list format" at bounding box center [298, 163] width 11 height 11
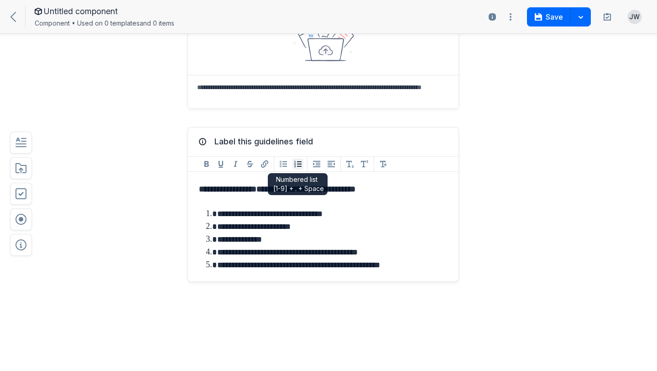
click at [298, 165] on icon "Add Numbered list format" at bounding box center [298, 163] width 11 height 11
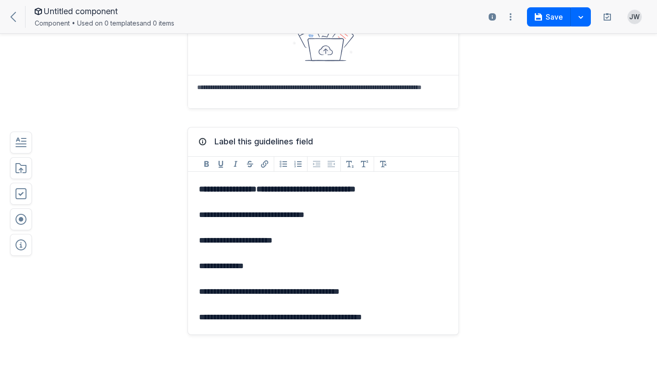
click at [200, 215] on p "**********" at bounding box center [323, 214] width 249 height 13
click at [200, 239] on p "**********" at bounding box center [323, 240] width 249 height 13
click at [200, 263] on p "**********" at bounding box center [323, 265] width 249 height 13
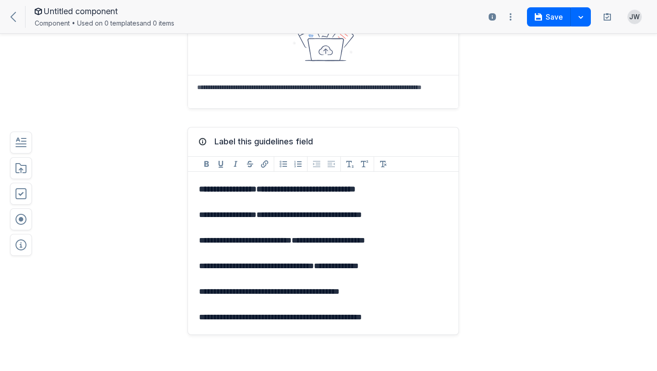
click at [198, 289] on div "**********" at bounding box center [323, 253] width 271 height 162
click at [199, 323] on p "**********" at bounding box center [323, 316] width 249 height 13
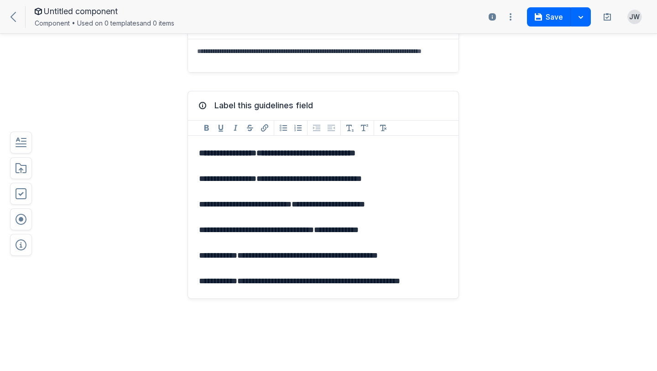
scroll to position [131, 0]
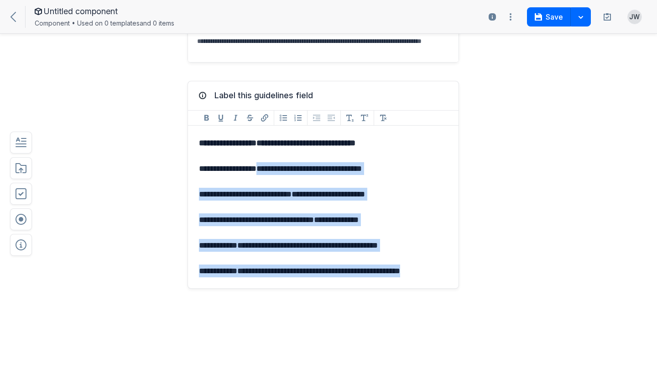
drag, startPoint x: 241, startPoint y: 168, endPoint x: 447, endPoint y: 270, distance: 229.6
click at [447, 270] on div "**********" at bounding box center [323, 207] width 271 height 162
click at [350, 119] on icon "Add Subscript format" at bounding box center [350, 117] width 11 height 11
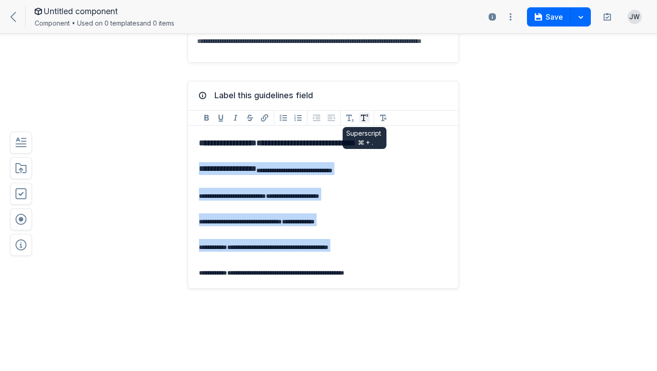
click at [363, 117] on icon "button" at bounding box center [364, 117] width 7 height 7
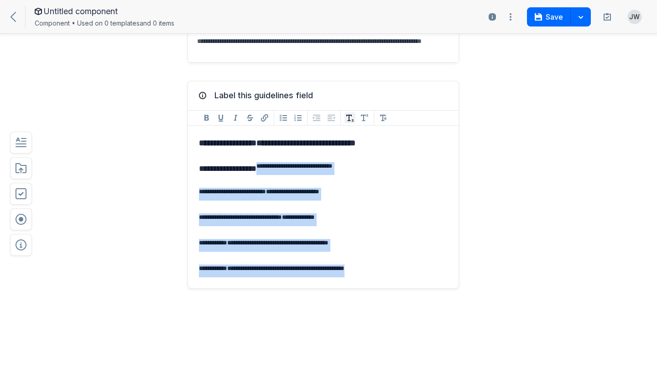
click at [351, 117] on icon "Add Subscript format" at bounding box center [350, 117] width 11 height 11
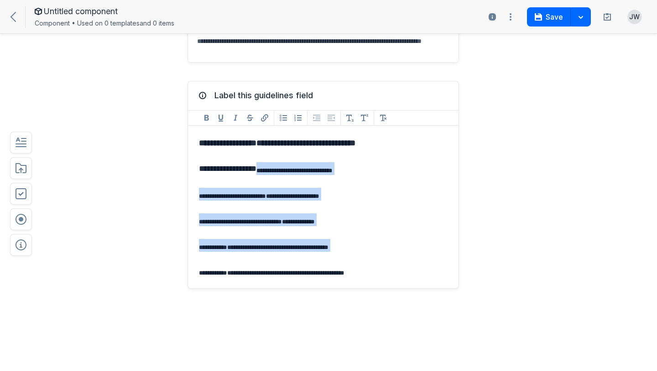
click at [344, 196] on p "**********" at bounding box center [323, 194] width 249 height 13
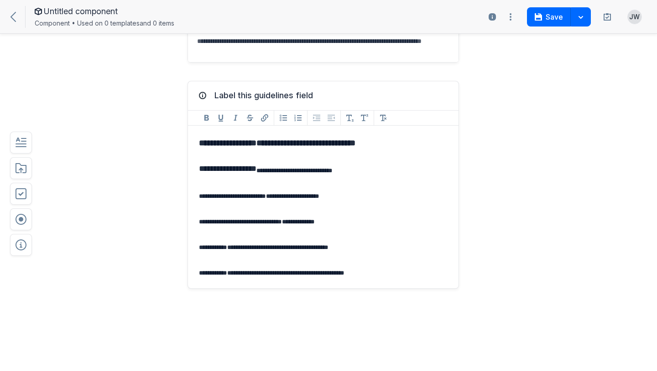
click at [256, 170] on sub "**********" at bounding box center [294, 170] width 76 height 6
click at [248, 198] on sub "**********" at bounding box center [259, 196] width 120 height 6
click at [317, 202] on div "**********" at bounding box center [323, 207] width 271 height 162
click at [286, 199] on sub "**********" at bounding box center [283, 196] width 168 height 6
click at [262, 221] on sub "**********" at bounding box center [257, 221] width 116 height 6
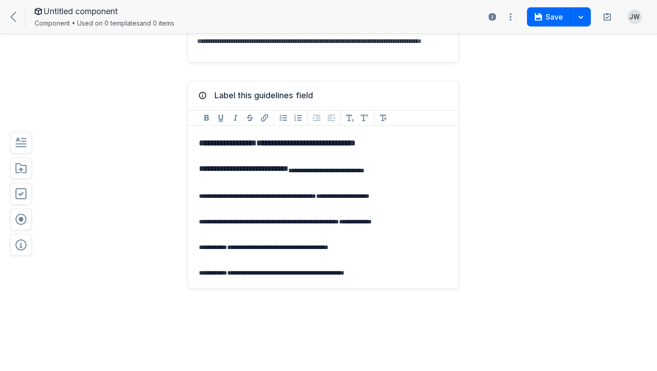
click at [218, 248] on sub "**********" at bounding box center [264, 247] width 130 height 6
click at [219, 248] on sub "**********" at bounding box center [264, 247] width 130 height 6
click at [305, 223] on sub "**********" at bounding box center [285, 221] width 173 height 6
click at [288, 197] on sub "**********" at bounding box center [284, 196] width 171 height 6
click at [288, 170] on sub "**********" at bounding box center [326, 170] width 76 height 6
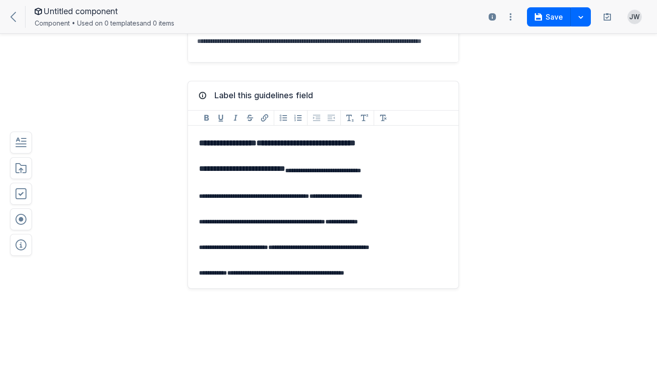
click at [251, 247] on sub "**********" at bounding box center [284, 247] width 171 height 6
click at [220, 272] on sub "**********" at bounding box center [272, 272] width 146 height 6
click at [393, 210] on div "**********" at bounding box center [323, 207] width 271 height 162
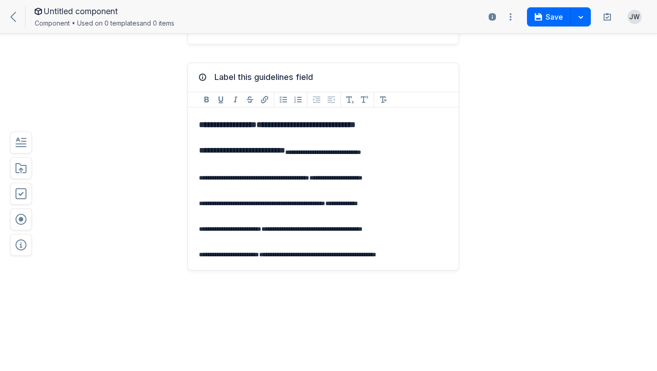
click at [402, 253] on p "**********" at bounding box center [323, 252] width 249 height 13
click at [324, 301] on p "**********" at bounding box center [323, 303] width 249 height 13
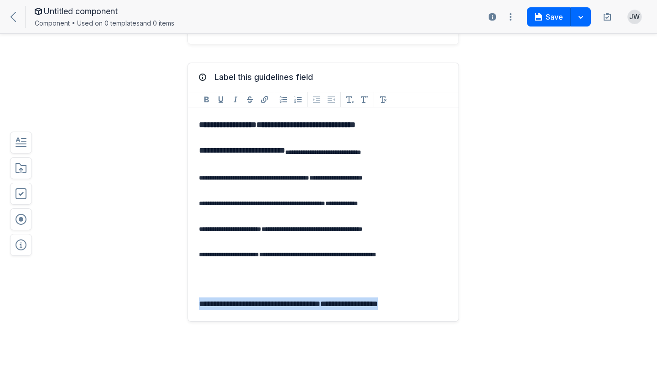
click at [324, 301] on p "**********" at bounding box center [323, 303] width 249 height 13
click at [209, 101] on icon "Add Bold format" at bounding box center [206, 99] width 11 height 11
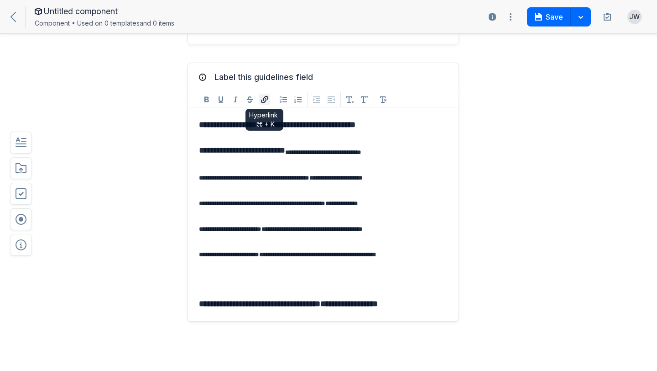
click at [264, 95] on icon "Hyperlink format" at bounding box center [264, 99] width 11 height 11
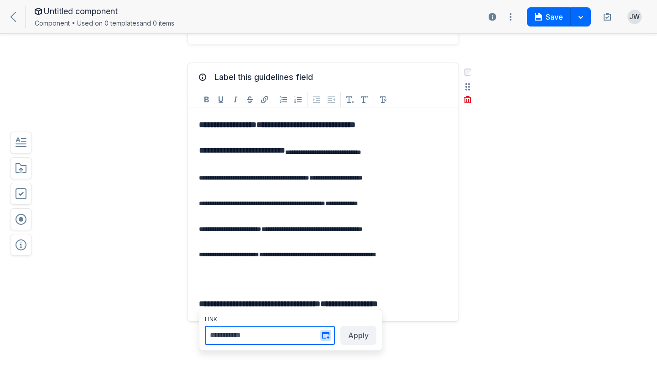
paste input "**********"
type input "**********"
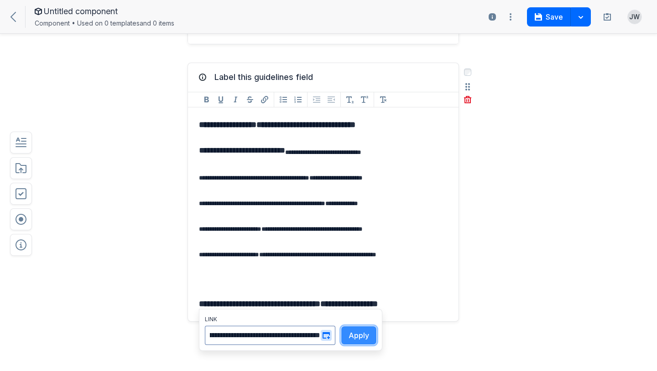
scroll to position [0, 0]
click at [361, 334] on button "Apply" at bounding box center [359, 334] width 36 height 19
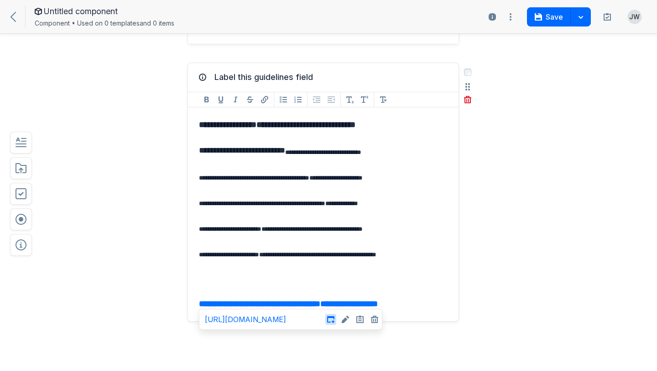
click at [403, 283] on p at bounding box center [323, 278] width 249 height 13
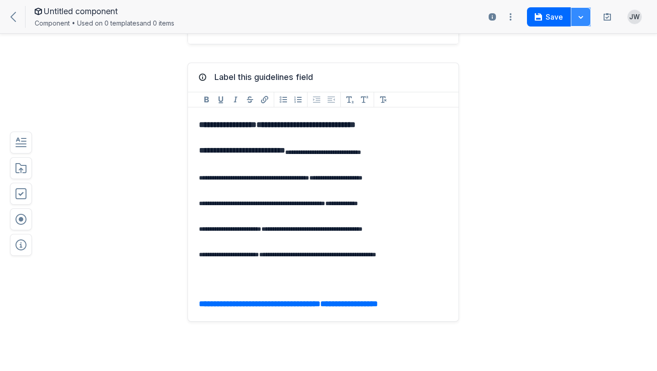
click at [581, 16] on icon "button" at bounding box center [581, 17] width 5 height 3
click at [552, 21] on button "Save" at bounding box center [549, 16] width 44 height 19
click at [510, 19] on icon "button" at bounding box center [511, 16] width 2 height 7
click at [494, 18] on icon at bounding box center [492, 16] width 7 height 7
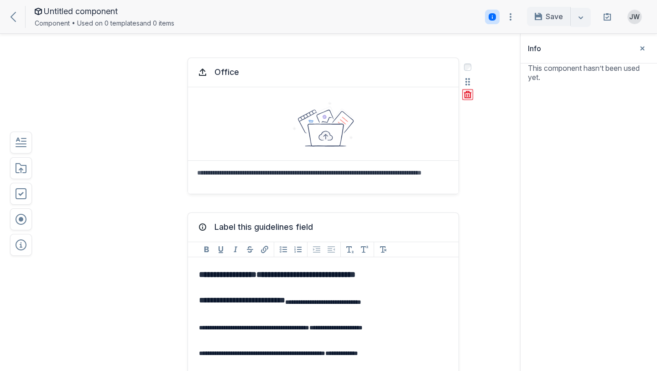
click at [468, 97] on icon "button" at bounding box center [467, 94] width 7 height 7
click at [481, 136] on button "Delete" at bounding box center [484, 135] width 29 height 14
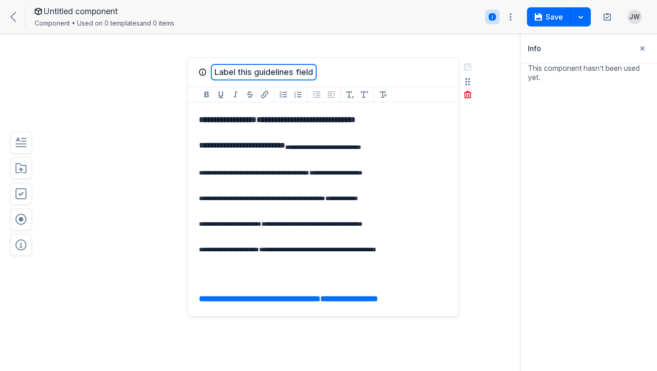
click at [299, 69] on button "Label this guidelines field" at bounding box center [264, 72] width 106 height 16
click at [584, 18] on button "button" at bounding box center [581, 16] width 20 height 19
click at [554, 20] on button "Save" at bounding box center [549, 16] width 44 height 19
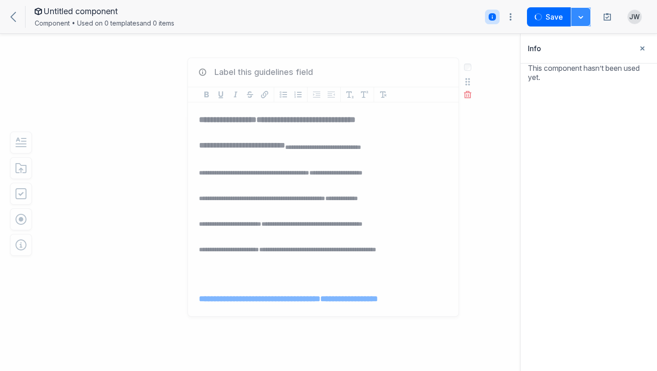
click at [575, 17] on button "button" at bounding box center [581, 16] width 20 height 19
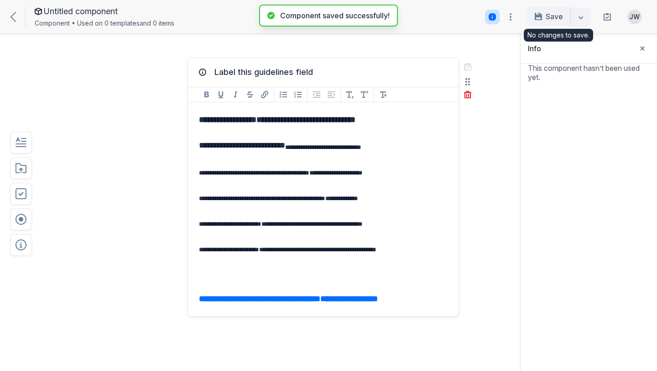
click at [580, 19] on div at bounding box center [581, 17] width 20 height 19
click at [320, 76] on div "Label this guidelines field" at bounding box center [323, 72] width 252 height 11
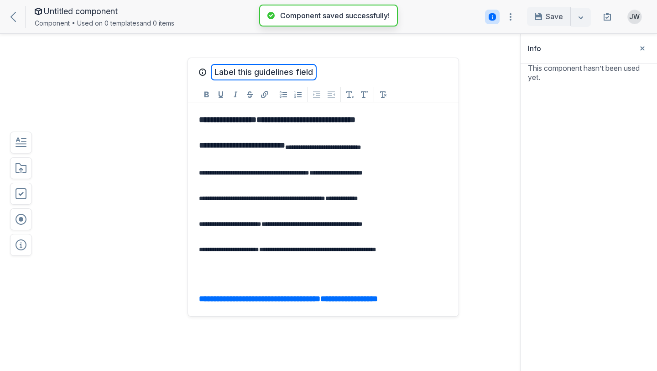
click at [293, 73] on button "Label this guidelines field" at bounding box center [264, 72] width 106 height 16
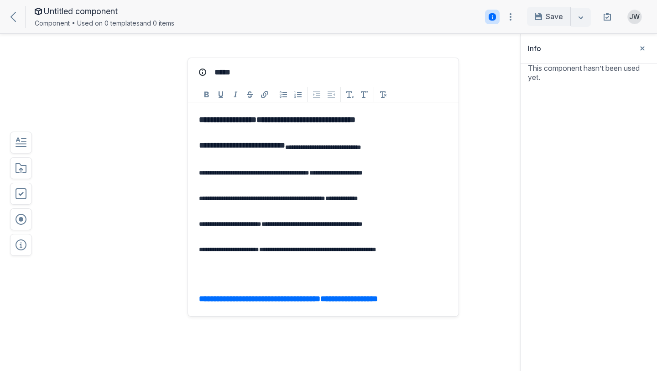
type textarea "******"
click at [443, 144] on p "**********" at bounding box center [323, 145] width 249 height 13
click at [585, 16] on button "button" at bounding box center [581, 16] width 20 height 19
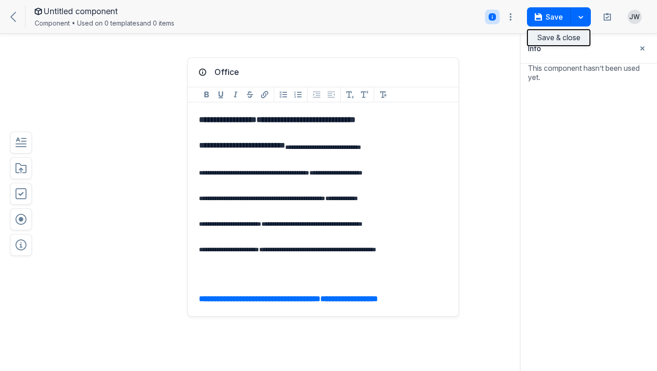
click at [569, 37] on button "Save & close" at bounding box center [558, 37] width 63 height 17
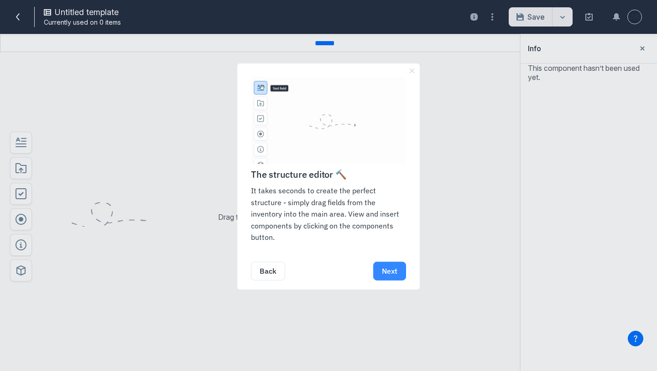
click at [392, 270] on link "Next" at bounding box center [389, 271] width 33 height 19
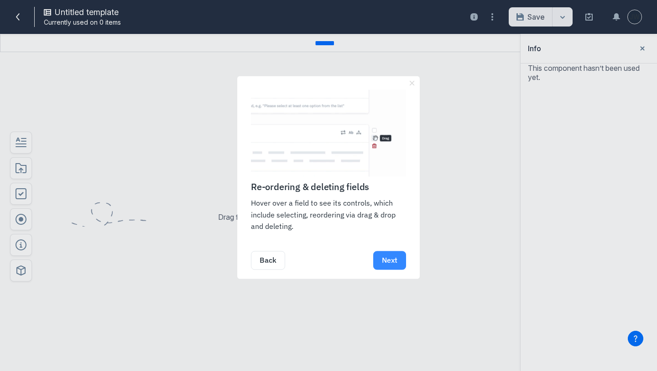
click at [389, 263] on link "Next" at bounding box center [389, 260] width 33 height 19
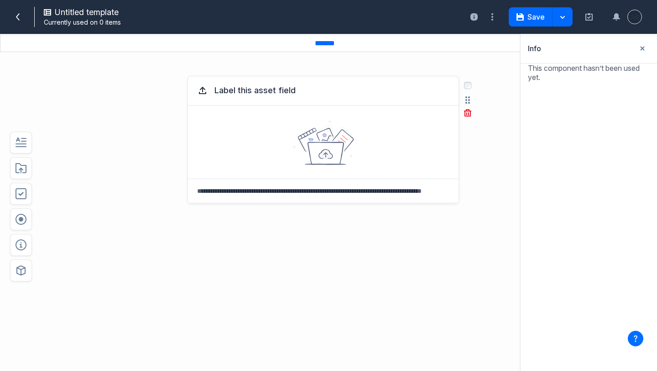
click at [324, 139] on icon at bounding box center [324, 142] width 62 height 45
click at [252, 194] on textarea at bounding box center [323, 191] width 271 height 24
click at [329, 161] on icon at bounding box center [324, 142] width 62 height 45
click at [328, 154] on icon at bounding box center [326, 153] width 5 height 3
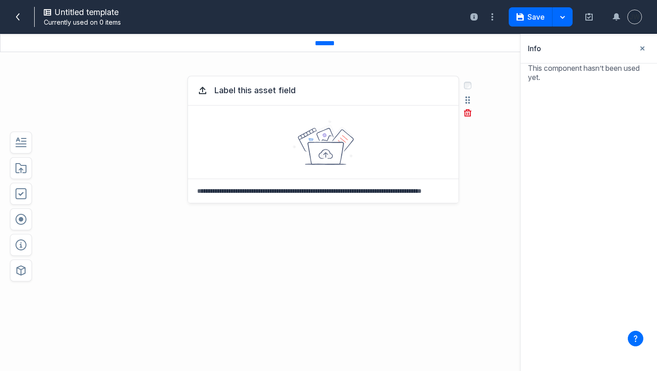
click at [328, 154] on icon at bounding box center [326, 153] width 5 height 3
click at [205, 89] on icon at bounding box center [202, 89] width 6 height 5
click at [199, 98] on div "Label this asset field" at bounding box center [323, 90] width 271 height 29
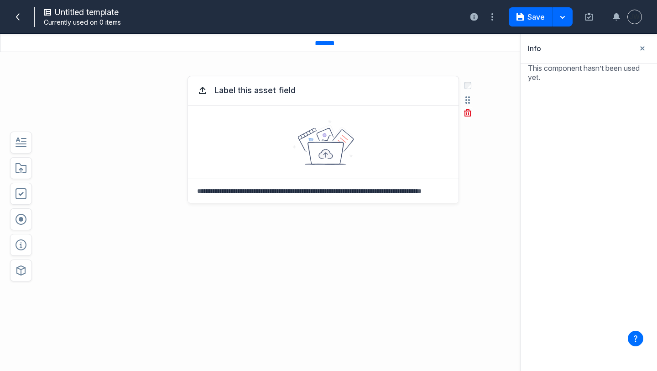
click at [203, 92] on icon at bounding box center [202, 90] width 11 height 11
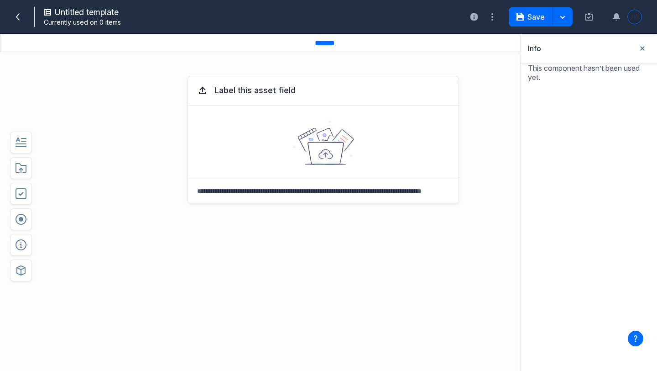
click at [635, 19] on span "JW" at bounding box center [634, 16] width 10 height 9
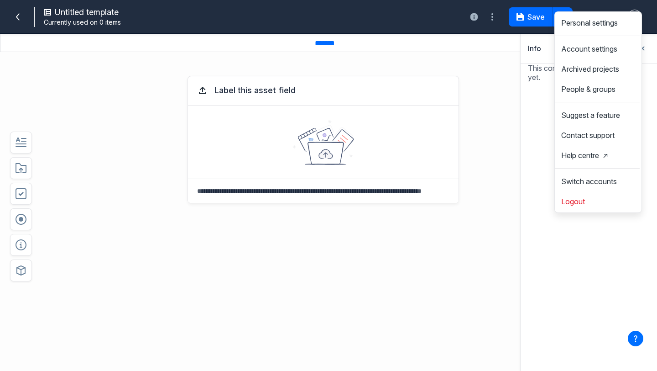
click at [513, 99] on div "Label this asset field Select field: Label this asset field Are you sure you wa…" at bounding box center [303, 185] width 481 height 237
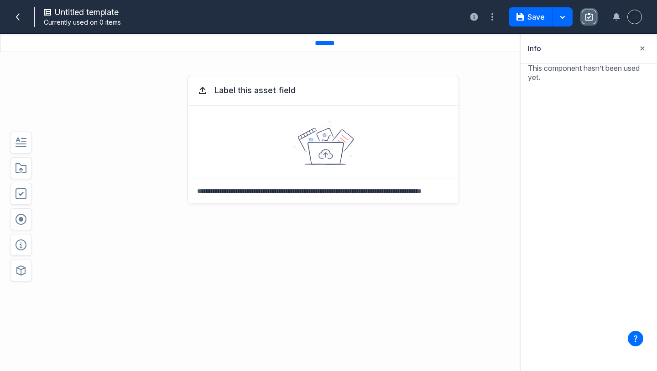
click at [589, 17] on icon at bounding box center [589, 16] width 7 height 7
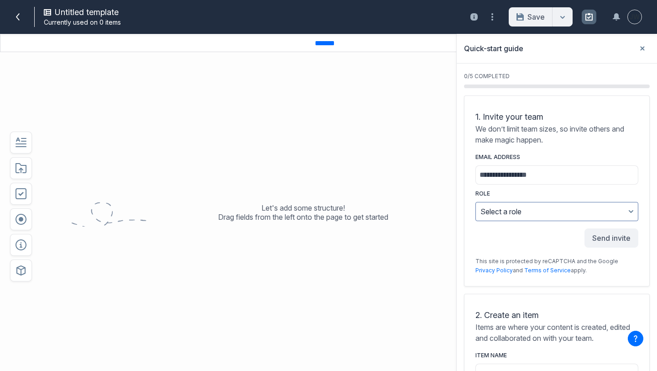
click at [275, 209] on p "Let's add some structure! Drag fields from the left onto the page to get started" at bounding box center [303, 212] width 170 height 18
click at [19, 26] on div "Untitled template Currently used on 0 items" at bounding box center [140, 17] width 269 height 24
click at [19, 14] on icon at bounding box center [18, 16] width 4 height 7
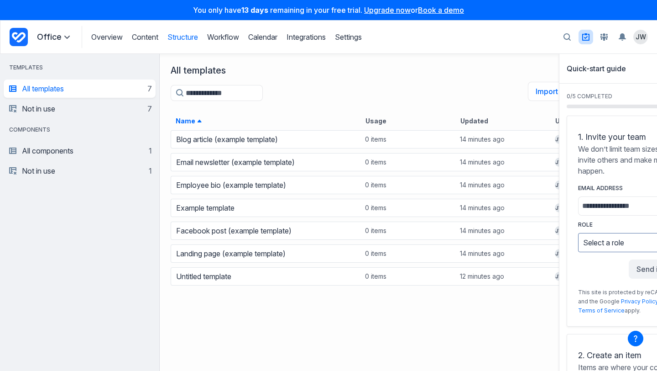
scroll to position [241, 497]
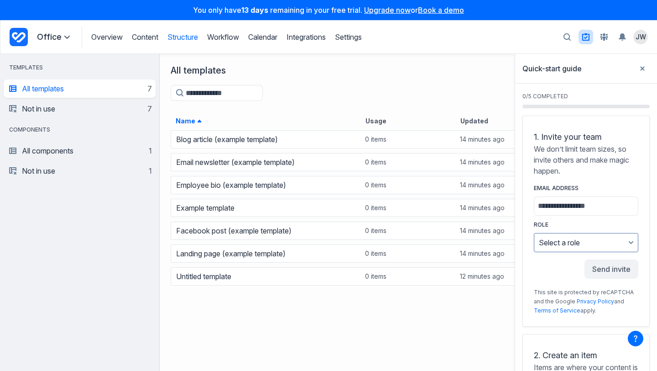
click at [55, 38] on p "Office" at bounding box center [55, 36] width 36 height 11
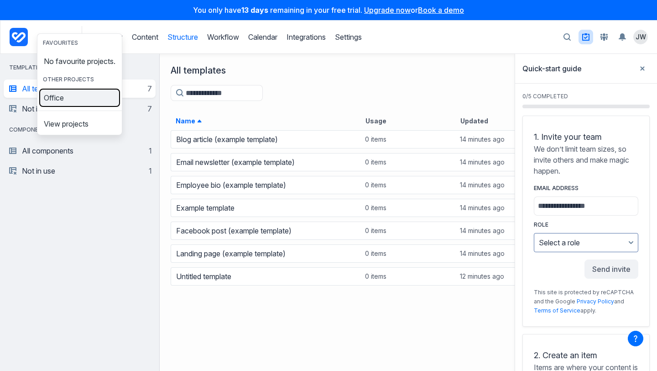
click at [81, 105] on link "Office" at bounding box center [79, 97] width 79 height 15
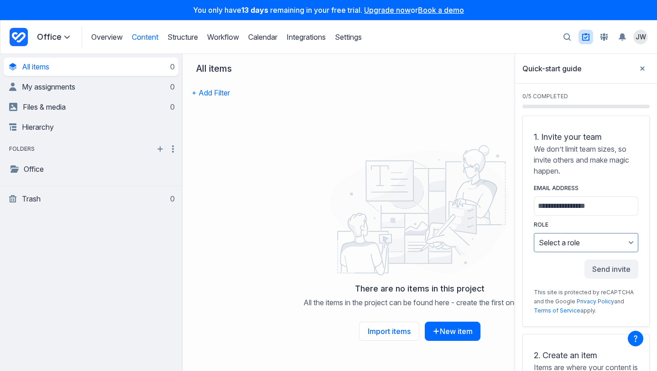
click at [251, 98] on div "+ Add Filter" at bounding box center [420, 99] width 456 height 33
click at [63, 167] on link "Office" at bounding box center [79, 168] width 140 height 11
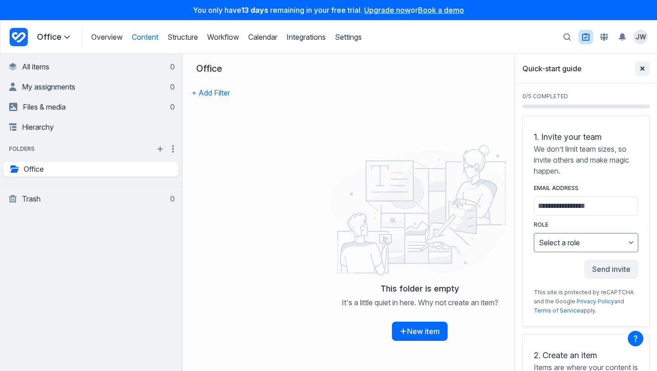
click at [646, 70] on button "Close sidebar" at bounding box center [642, 68] width 15 height 15
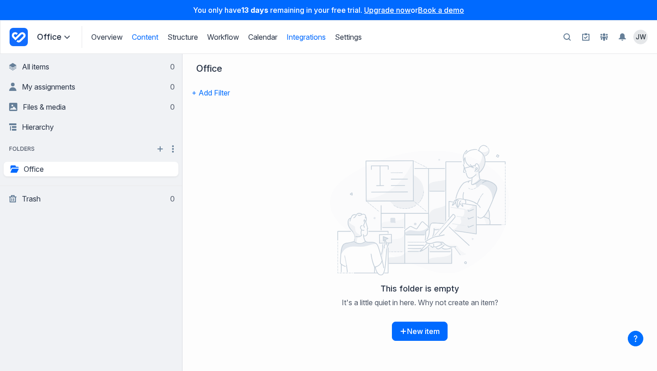
click at [311, 40] on link "Integrations" at bounding box center [306, 36] width 39 height 9
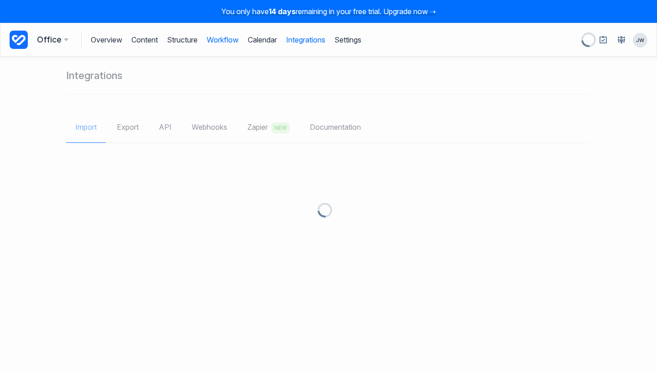
click at [225, 42] on link "Workflow" at bounding box center [223, 39] width 32 height 17
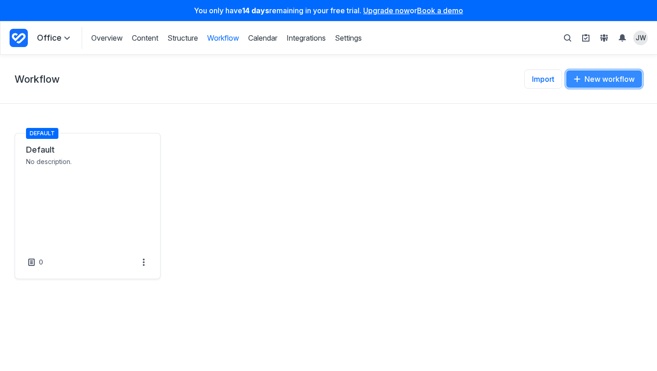
click at [603, 76] on button "New workflow" at bounding box center [604, 79] width 77 height 18
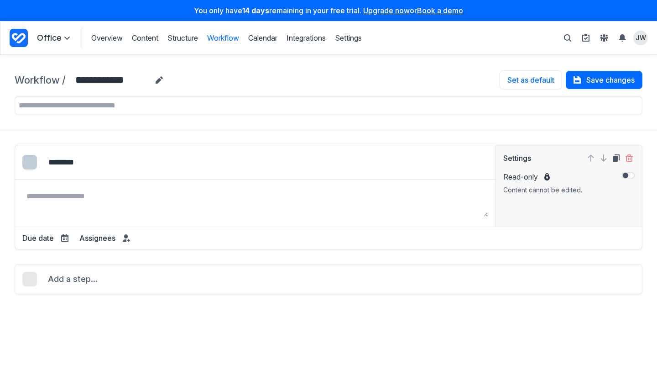
select select "*****"
click at [73, 283] on span "Add a step..." at bounding box center [73, 278] width 50 height 13
select select "*****"
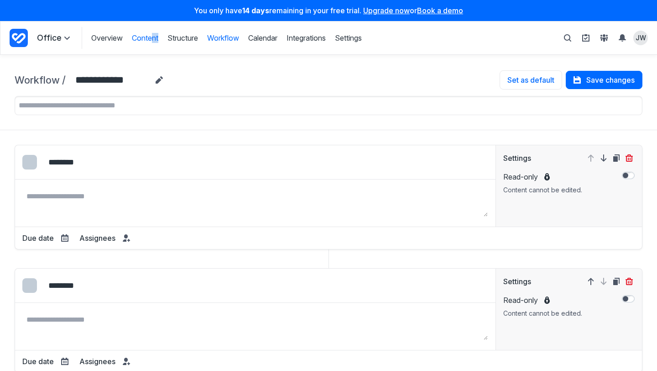
click at [151, 42] on div "Overview Content Structure Workflow Calendar Integrations Settings Structure Wo…" at bounding box center [222, 38] width 280 height 22
click at [134, 39] on link "Content" at bounding box center [145, 38] width 26 height 10
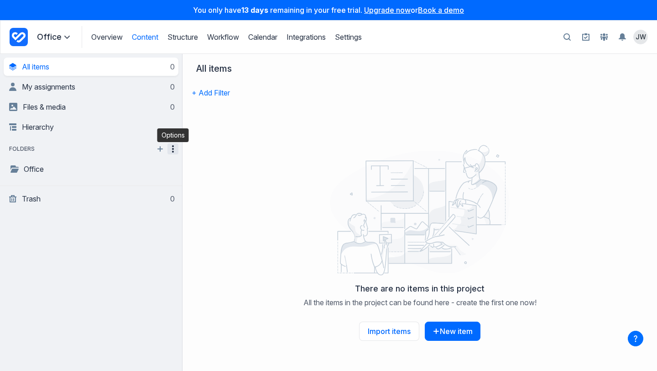
click at [172, 151] on icon "button" at bounding box center [172, 148] width 11 height 11
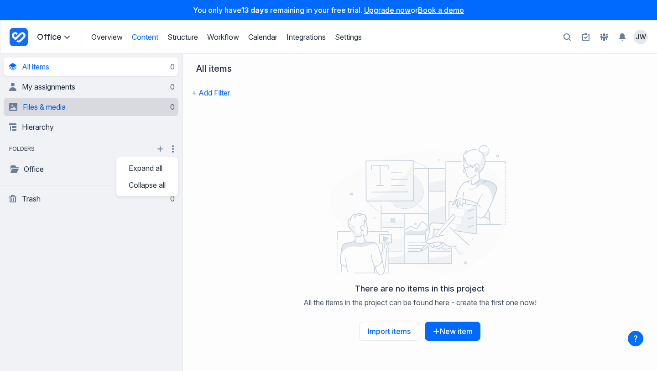
click at [39, 101] on link "Files & media 0" at bounding box center [92, 107] width 166 height 18
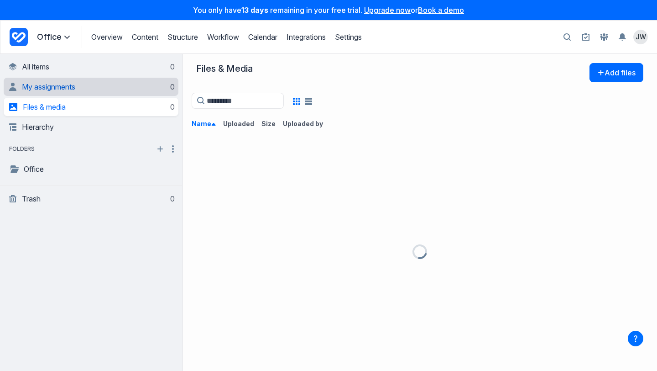
click at [66, 87] on span "My assignments" at bounding box center [48, 86] width 53 height 9
